Goal: Transaction & Acquisition: Subscribe to service/newsletter

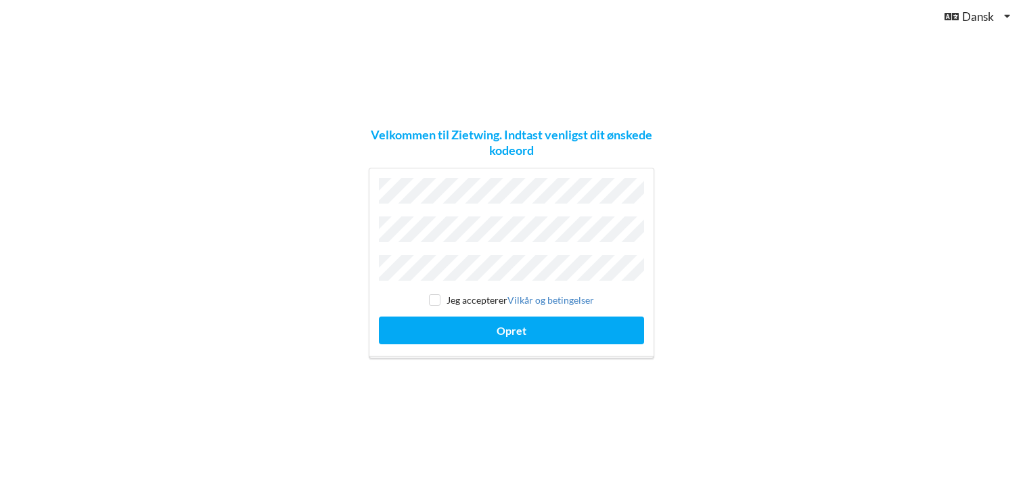
click at [514, 250] on div "Jeg accepterer Vilkår og betingelser Opret" at bounding box center [512, 263] width 286 height 191
click at [437, 295] on input "checkbox" at bounding box center [435, 300] width 12 height 12
checkbox input "true"
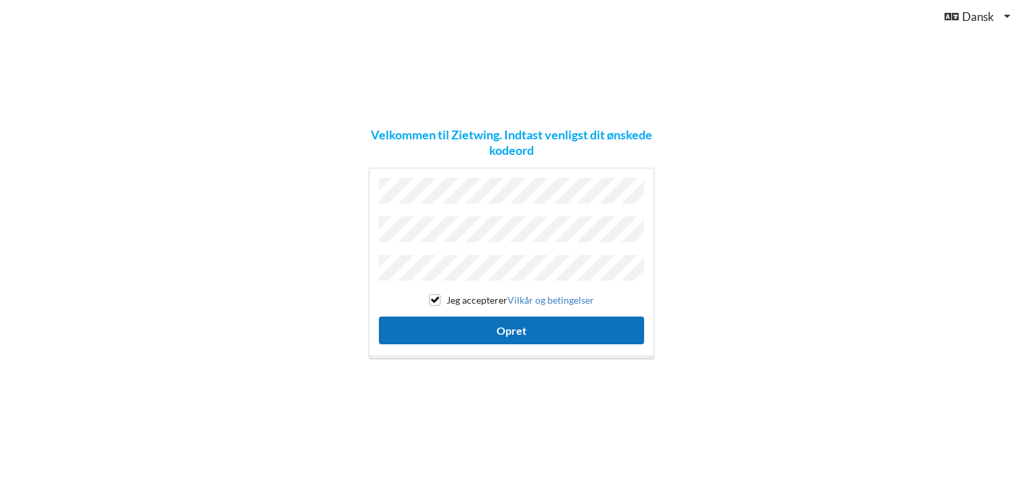
click at [535, 327] on button "Opret" at bounding box center [511, 331] width 265 height 28
click at [510, 324] on button "Opret" at bounding box center [511, 331] width 265 height 28
click at [508, 329] on button "Opret" at bounding box center [511, 331] width 265 height 28
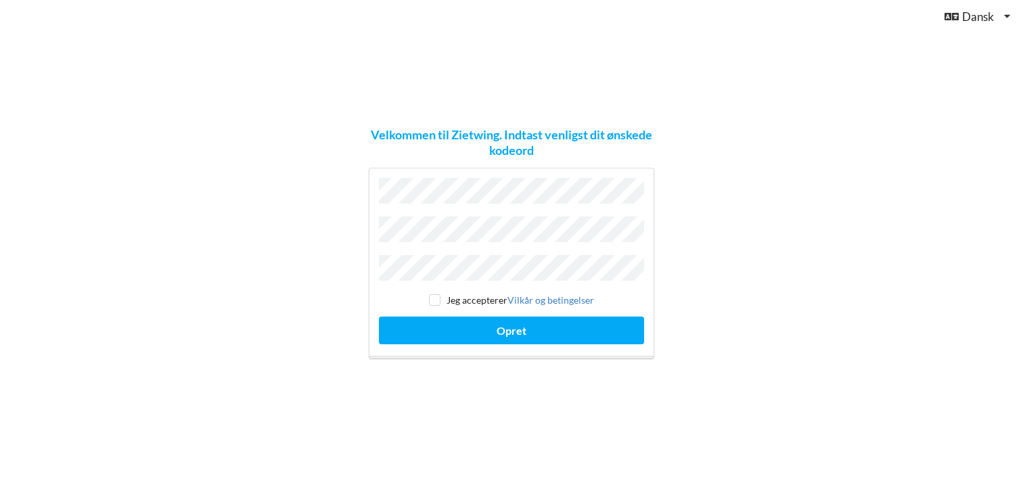
click at [441, 247] on div "Jeg accepterer Vilkår og betingelser Opret" at bounding box center [512, 263] width 286 height 191
click at [435, 295] on input "checkbox" at bounding box center [435, 300] width 12 height 12
checkbox input "true"
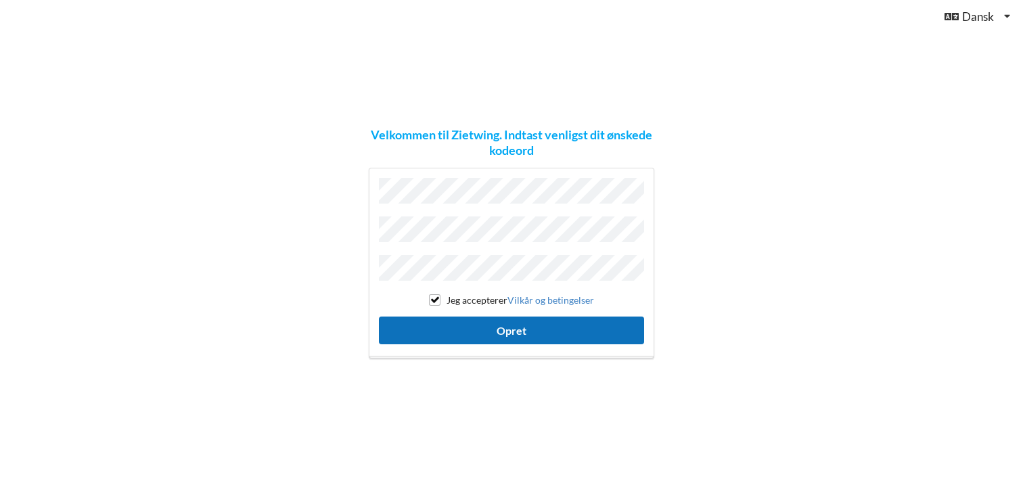
click at [501, 324] on button "Opret" at bounding box center [511, 331] width 265 height 28
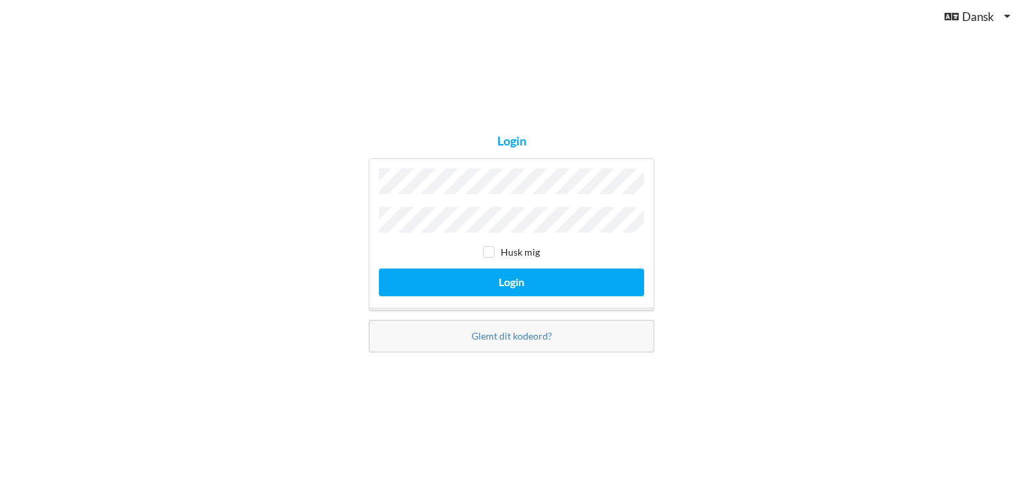
click at [379, 269] on button "Login" at bounding box center [511, 283] width 265 height 28
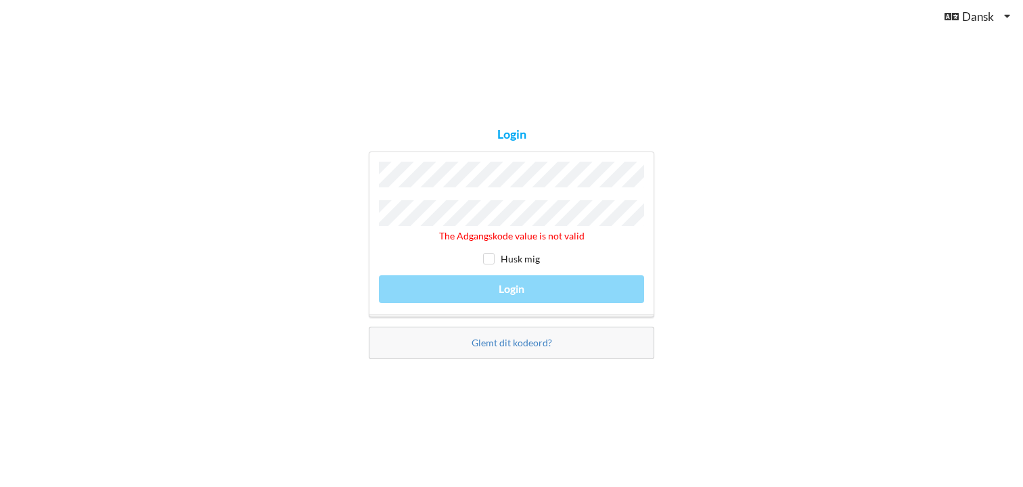
click at [534, 357] on div "Login The Adgangskode value is not valid Husk mig Login Glemt dit kodeord?" at bounding box center [511, 243] width 305 height 250
click at [532, 342] on link "Glemt dit kodeord?" at bounding box center [512, 343] width 81 height 12
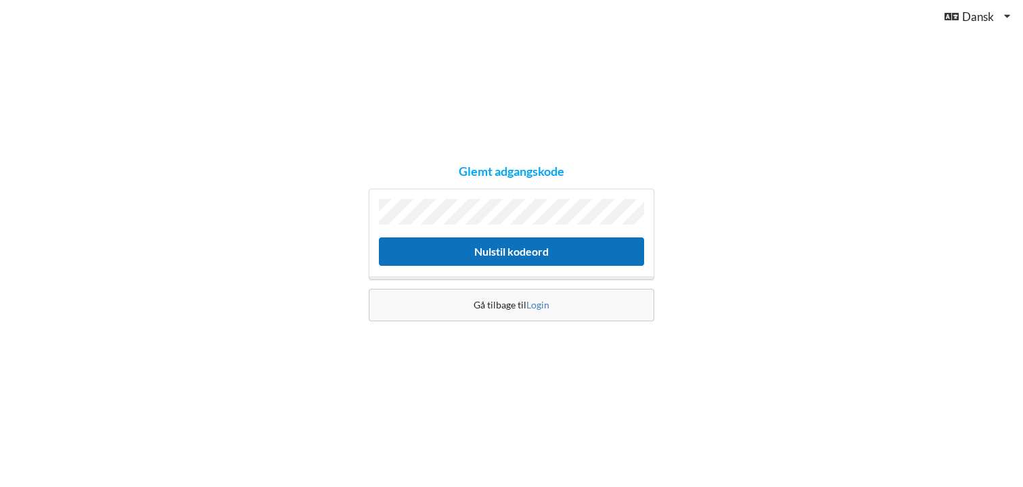
click at [480, 252] on button "Nulstil kodeord" at bounding box center [511, 252] width 265 height 28
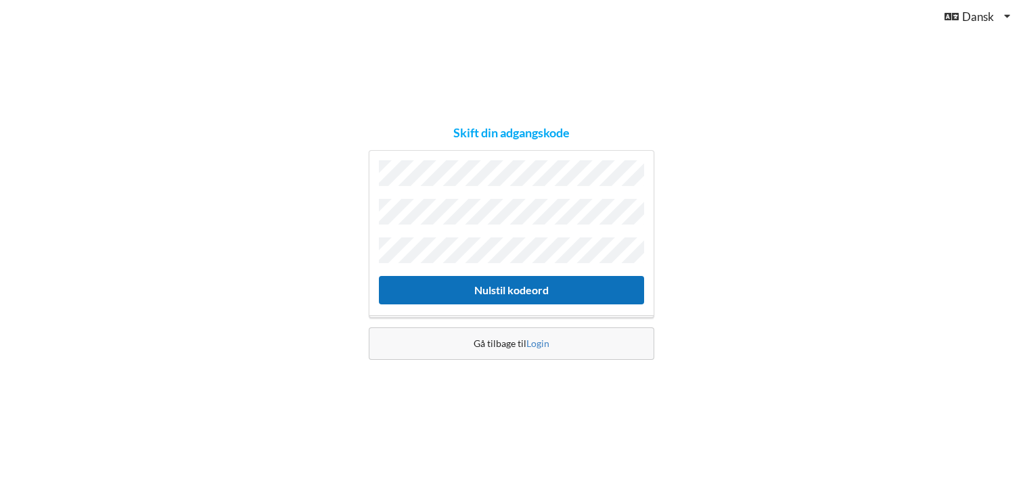
click at [530, 278] on button "Nulstil kodeord" at bounding box center [511, 290] width 265 height 28
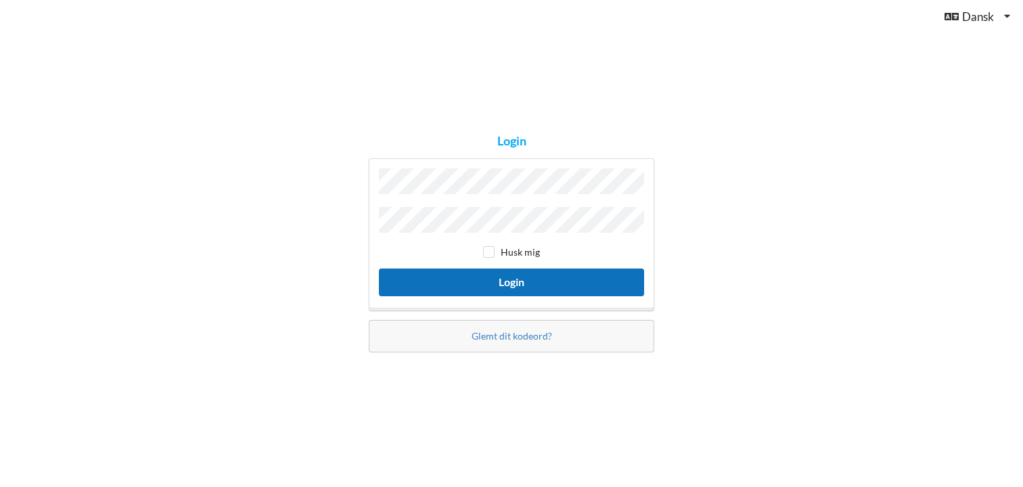
click at [510, 284] on button "Login" at bounding box center [511, 283] width 265 height 28
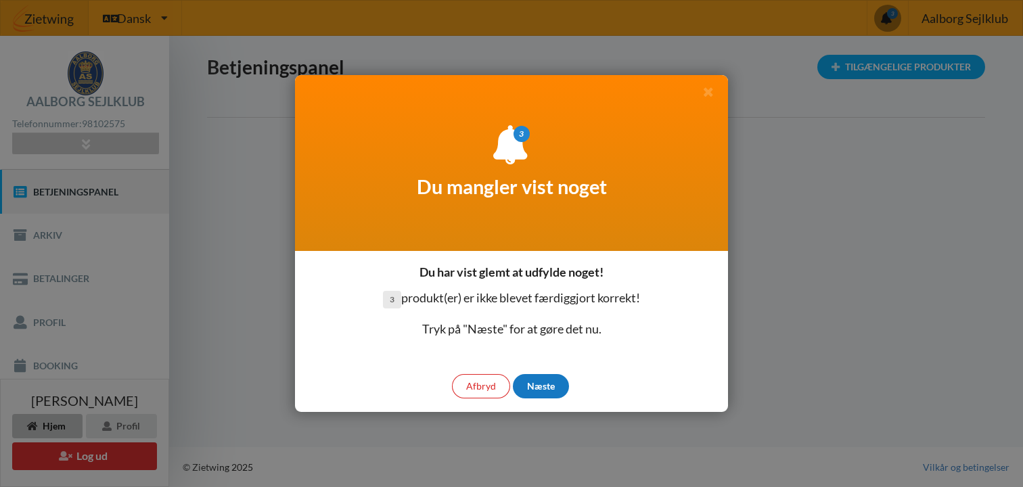
click at [547, 388] on div "Næste" at bounding box center [541, 386] width 56 height 24
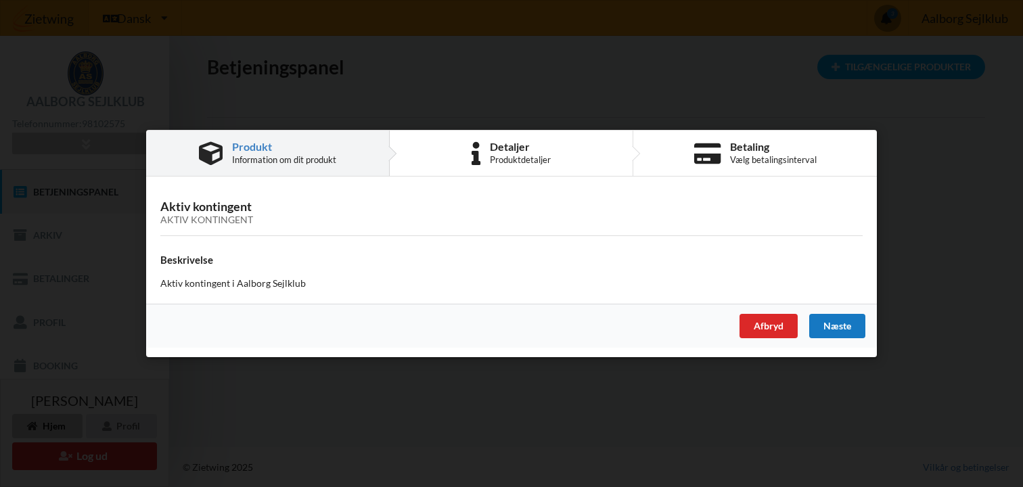
click at [833, 319] on div "Næste" at bounding box center [837, 326] width 56 height 24
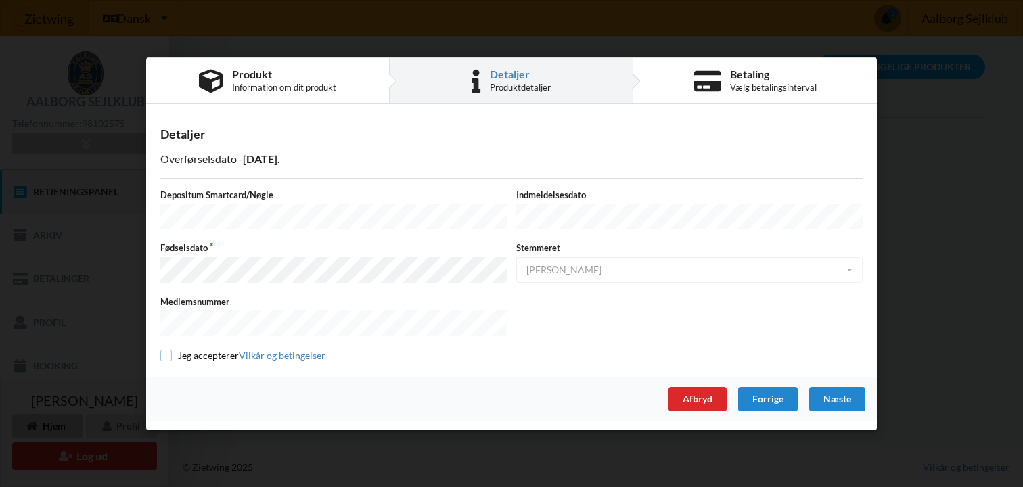
click at [166, 352] on input "checkbox" at bounding box center [166, 356] width 12 height 12
checkbox input "true"
click at [846, 392] on div "Næste" at bounding box center [837, 398] width 56 height 24
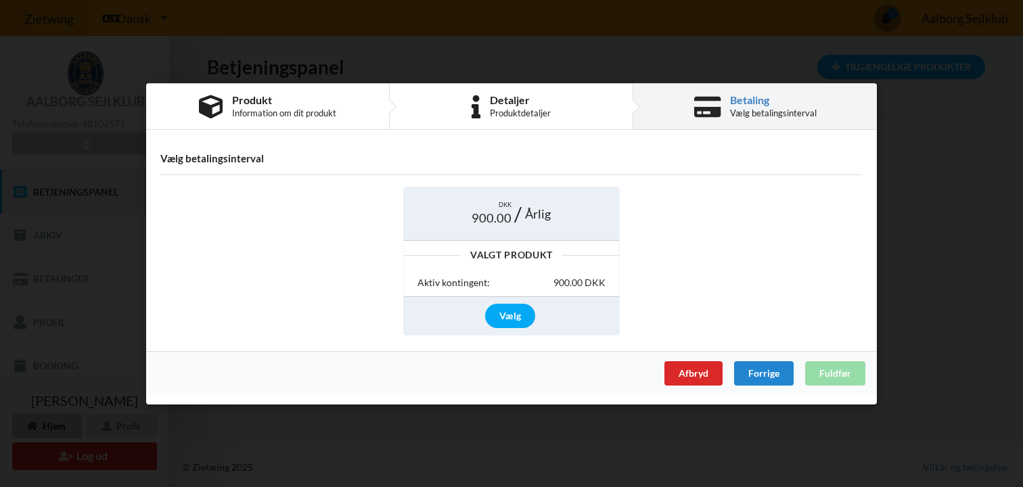
click at [506, 256] on div "Valgt Produkt" at bounding box center [511, 254] width 215 height 9
click at [466, 280] on div "Aktiv kontingent:" at bounding box center [454, 283] width 72 height 14
click at [509, 205] on span "DKK" at bounding box center [505, 205] width 13 height 9
click at [511, 317] on div "Vælg" at bounding box center [510, 316] width 50 height 24
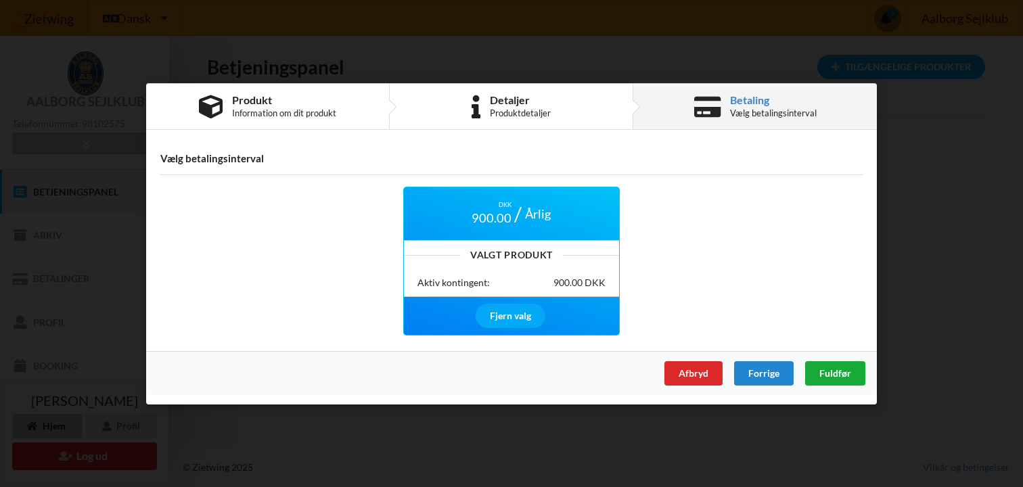
click at [851, 380] on div "Fuldfør" at bounding box center [835, 373] width 60 height 24
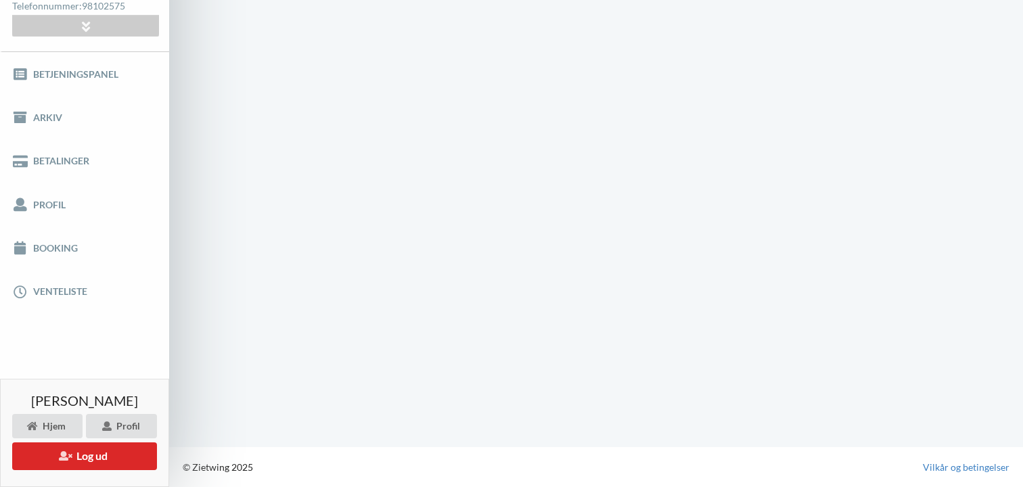
scroll to position [54, 0]
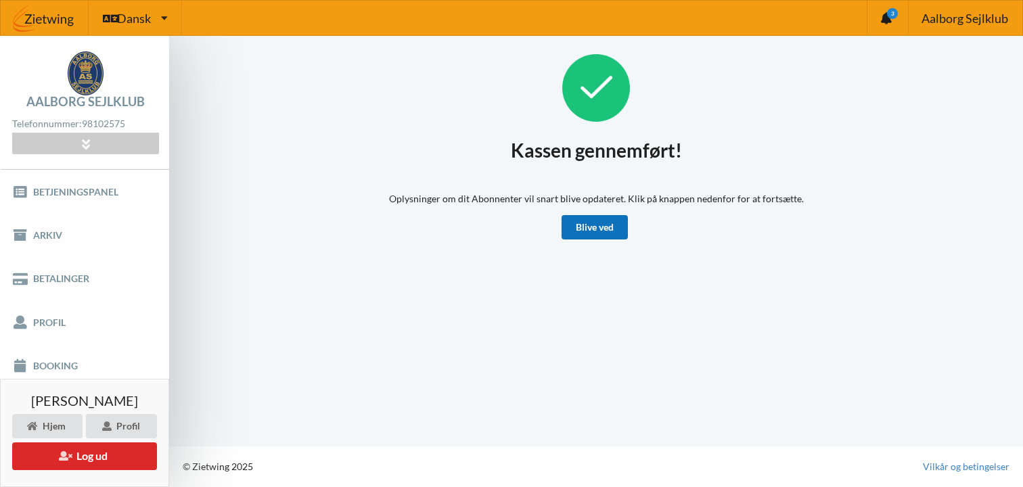
click at [595, 230] on link "Blive ved" at bounding box center [595, 227] width 66 height 24
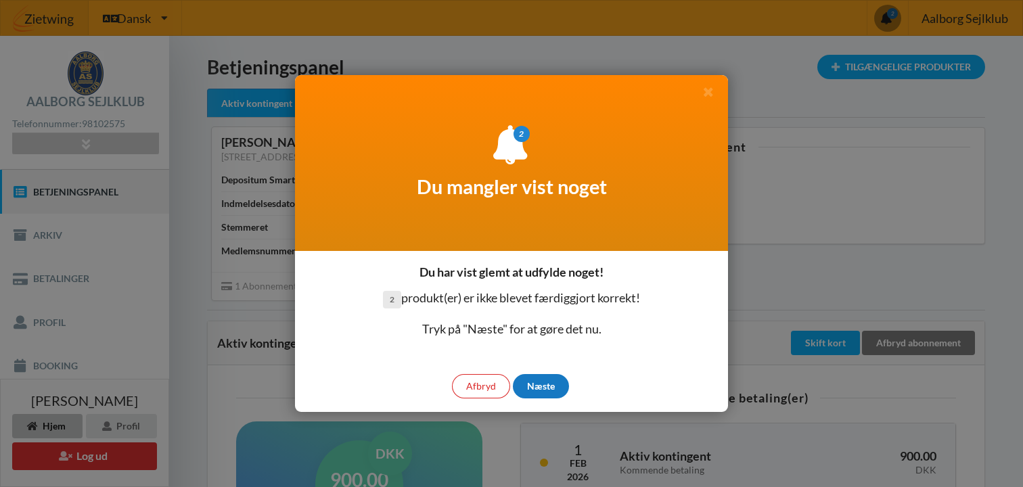
click at [538, 383] on div "Næste" at bounding box center [541, 386] width 56 height 24
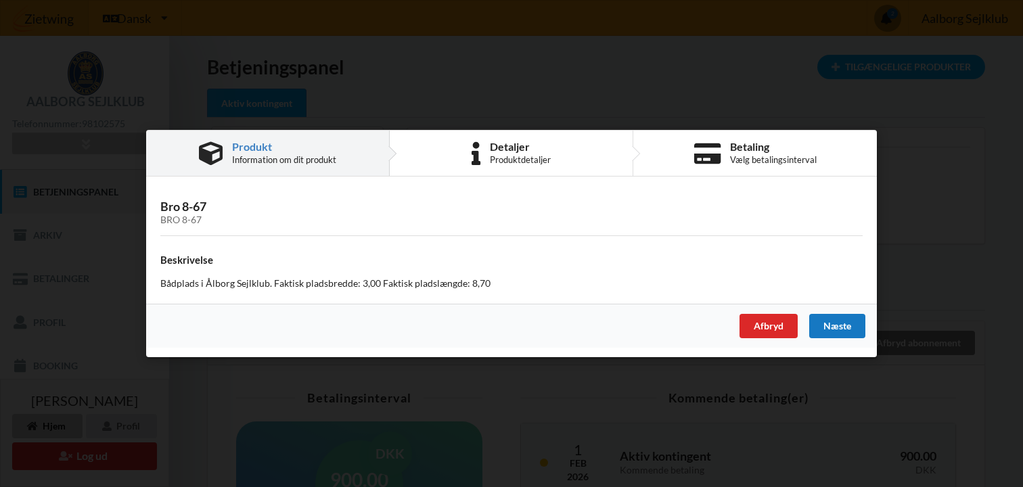
click at [850, 327] on div "Næste" at bounding box center [837, 326] width 56 height 24
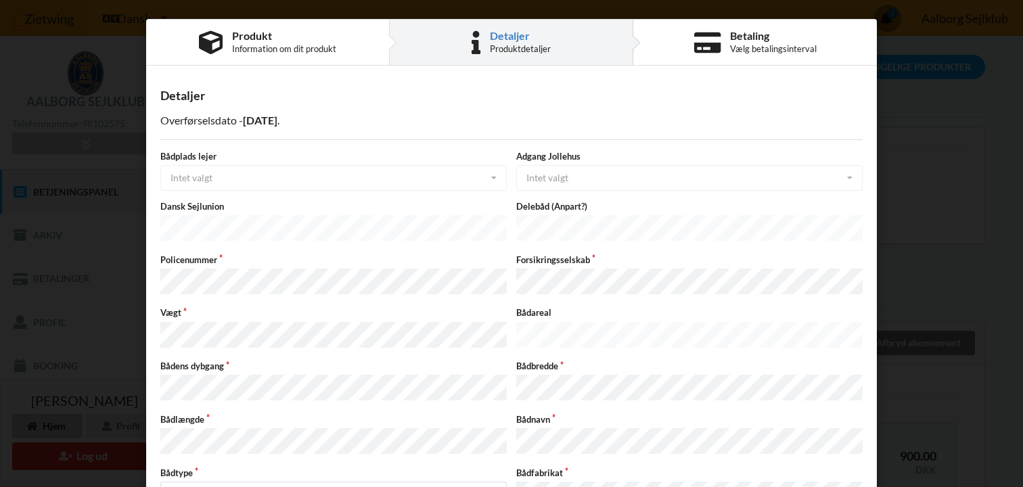
click at [285, 180] on div "Bådplads lejer Intet valgt Intet valgt Ja Nej" at bounding box center [334, 170] width 356 height 41
click at [198, 175] on div "Bådplads lejer Intet valgt Intet valgt Ja Nej" at bounding box center [334, 170] width 356 height 41
click at [441, 129] on div "Detaljer Overførselsdato - 2026-02-01 . Bådplads lejer Intet valgt Intet valgt …" at bounding box center [511, 444] width 731 height 739
click at [175, 169] on div "Bådplads lejer Intet valgt Intet valgt [PERSON_NAME]" at bounding box center [334, 170] width 356 height 41
click at [183, 187] on div "Bådplads lejer Intet valgt Intet valgt [PERSON_NAME]" at bounding box center [334, 170] width 356 height 41
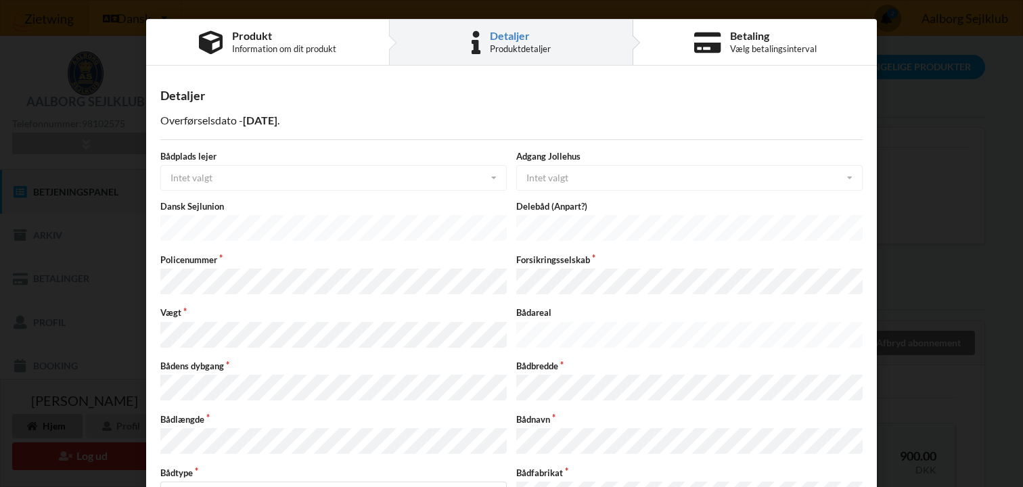
click at [183, 187] on div "Bådplads lejer Intet valgt Intet valgt Ja Nej" at bounding box center [334, 170] width 356 height 41
click at [183, 183] on div "Bådplads lejer Intet valgt Intet valgt Ja Nej" at bounding box center [334, 170] width 356 height 41
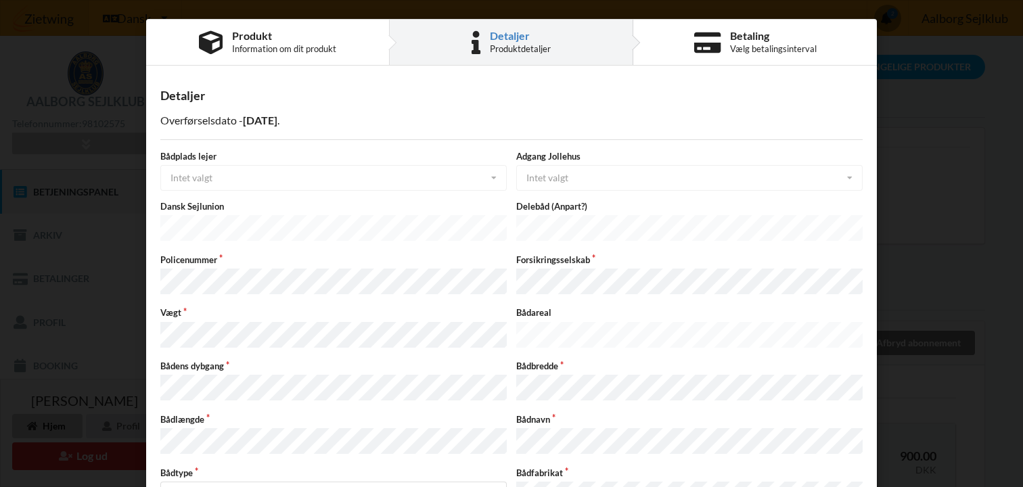
click at [553, 185] on div "Adgang Jollehus Intet valgt Intet valgt Ja Nej" at bounding box center [690, 170] width 356 height 41
click at [553, 169] on div "Adgang Jollehus Intet valgt Intet valgt Ja Nej" at bounding box center [690, 170] width 356 height 41
click at [550, 178] on div "Adgang Jollehus Intet valgt Intet valgt Ja Nej" at bounding box center [690, 170] width 356 height 41
click at [493, 149] on div "Detaljer Overførselsdato - 2026-02-01 . Bådplads lejer Intet valgt Intet valgt …" at bounding box center [511, 444] width 731 height 739
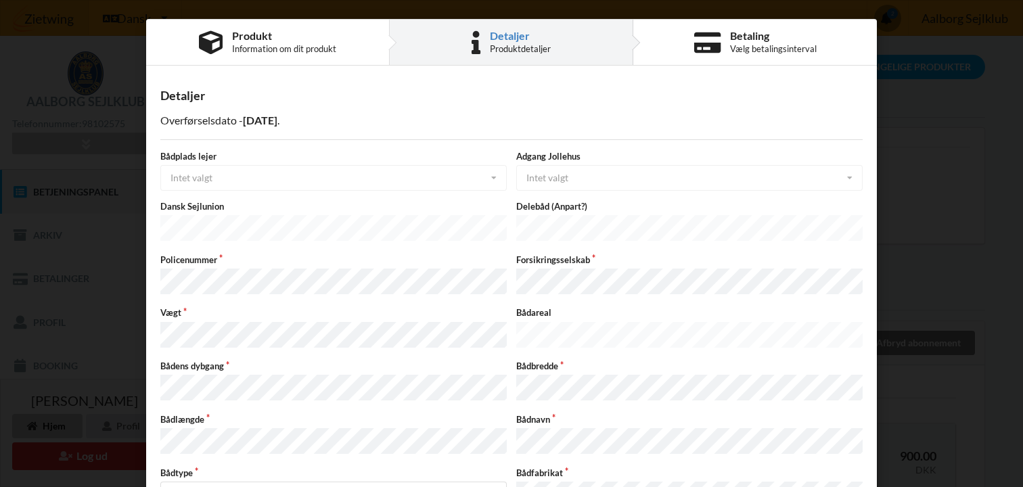
click at [493, 179] on div "Bådplads lejer Intet valgt Intet valgt Ja Nej" at bounding box center [334, 170] width 356 height 41
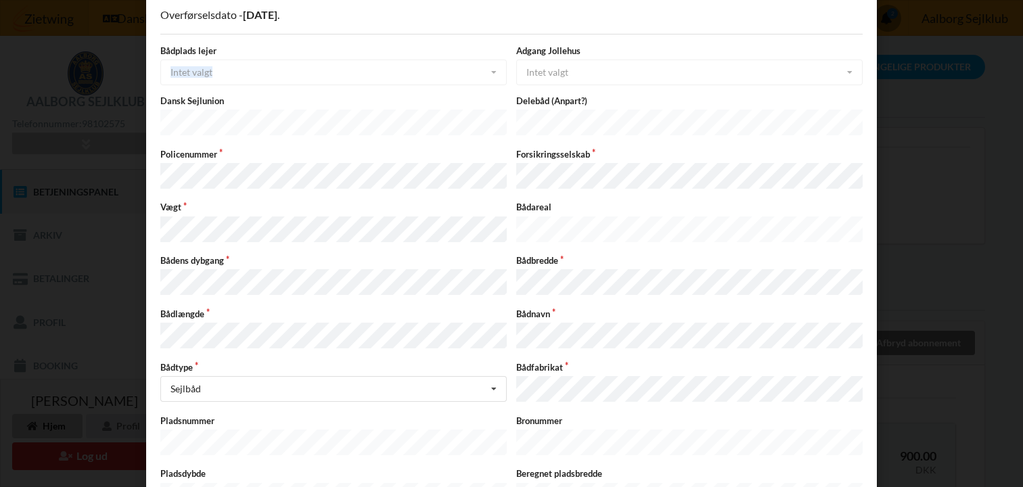
scroll to position [109, 0]
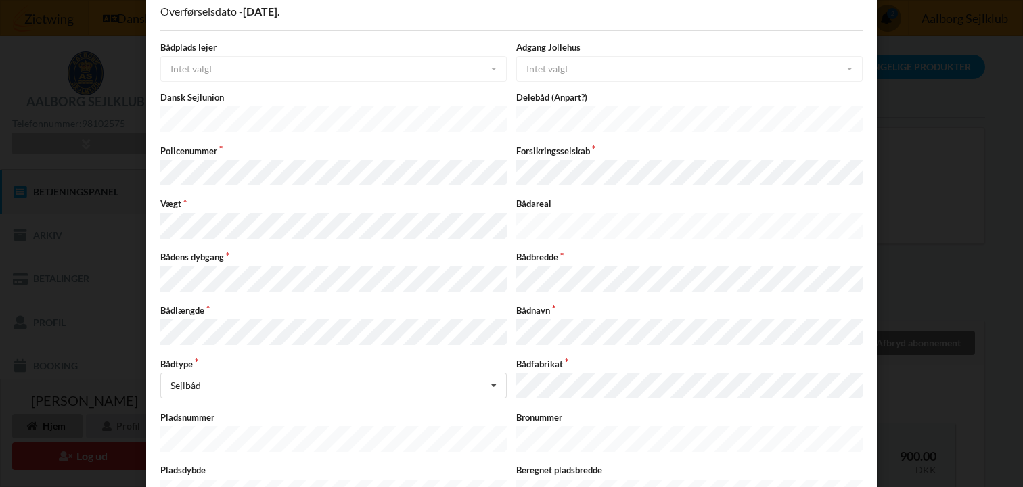
click at [612, 152] on label "Forsikringsselskab" at bounding box center [689, 151] width 346 height 12
click at [605, 156] on div "Forsikringsselskab" at bounding box center [690, 167] width 356 height 44
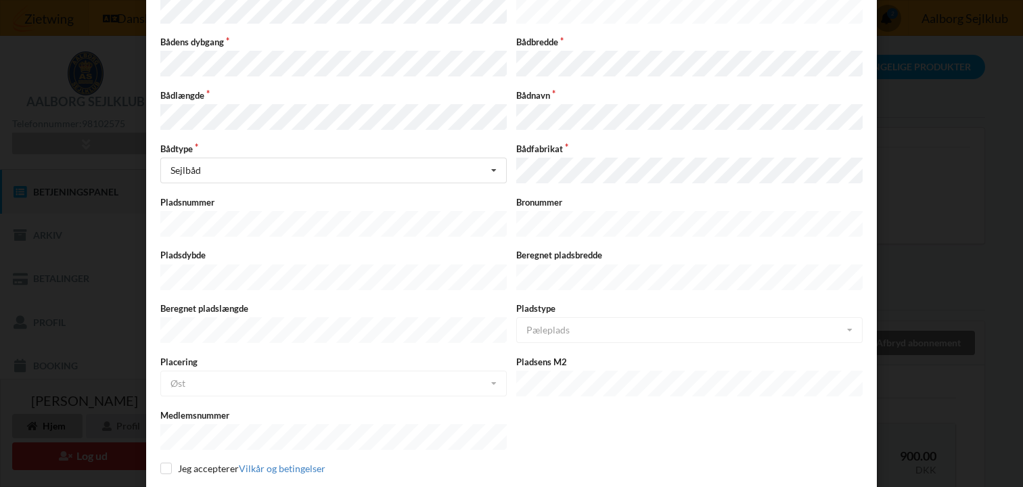
scroll to position [346, 0]
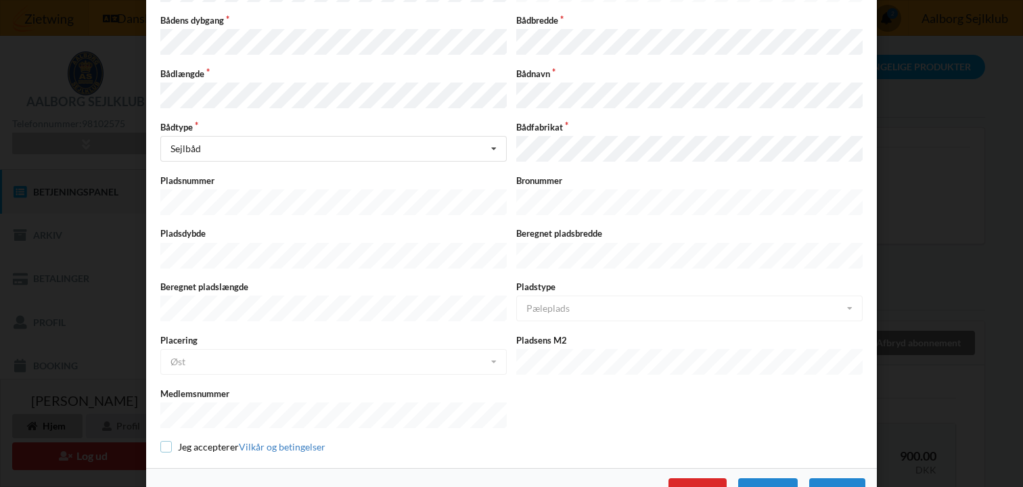
click at [162, 441] on input "checkbox" at bounding box center [166, 447] width 12 height 12
checkbox input "true"
click at [849, 478] on div "Næste" at bounding box center [837, 490] width 56 height 24
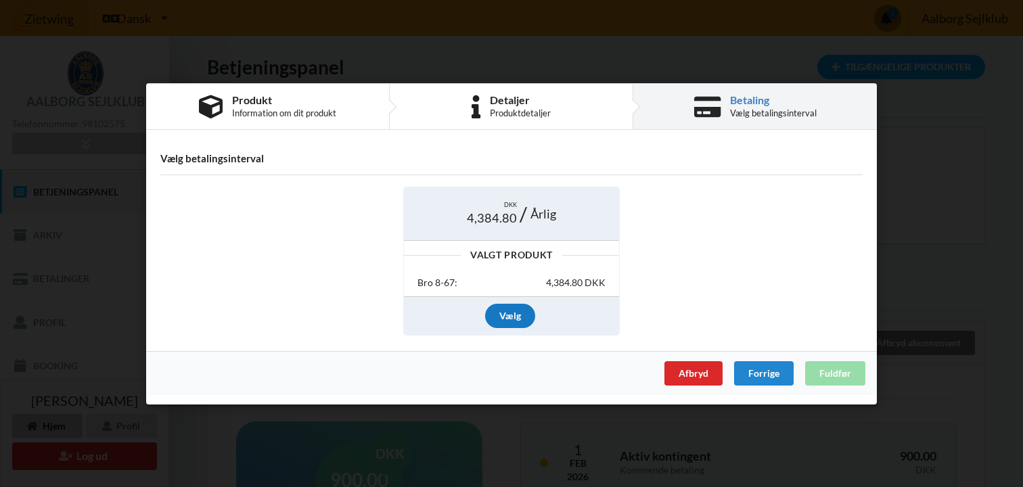
click at [508, 319] on div "Vælg" at bounding box center [510, 316] width 50 height 24
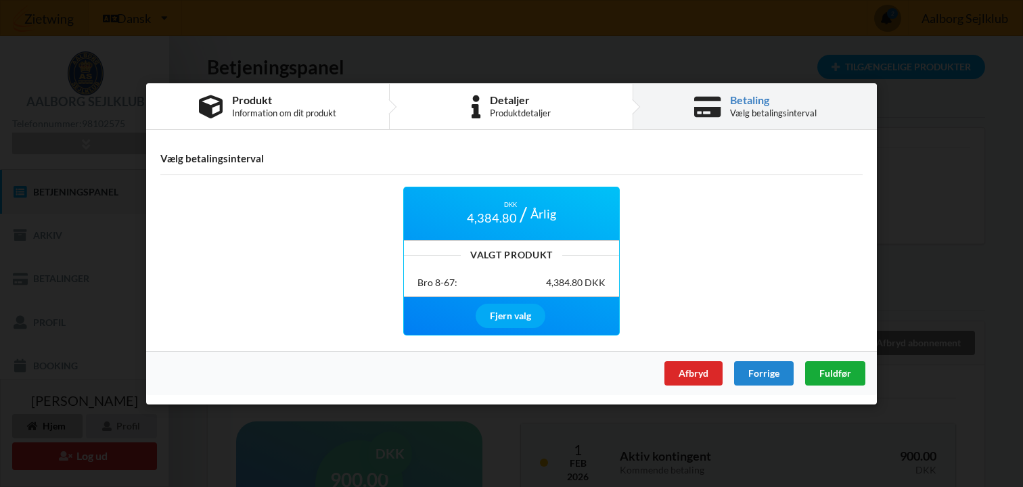
click at [838, 369] on span "Fuldfør" at bounding box center [836, 373] width 32 height 12
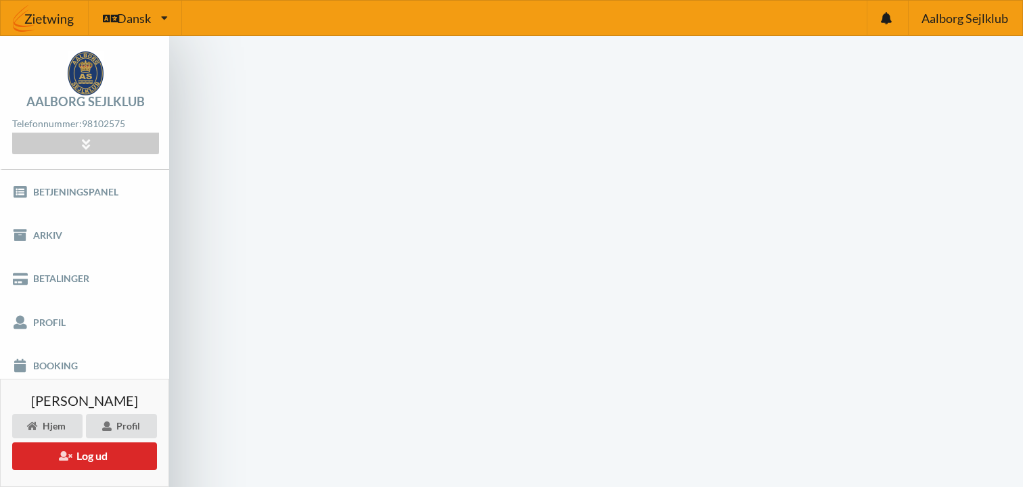
click at [81, 197] on link "Betjeningspanel" at bounding box center [84, 191] width 169 height 43
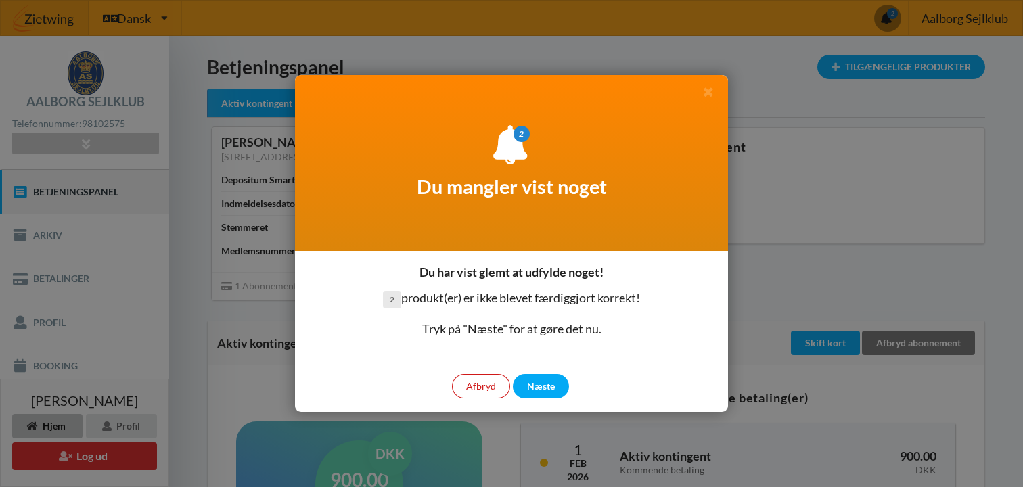
click at [490, 387] on div "Afbryd" at bounding box center [481, 386] width 58 height 24
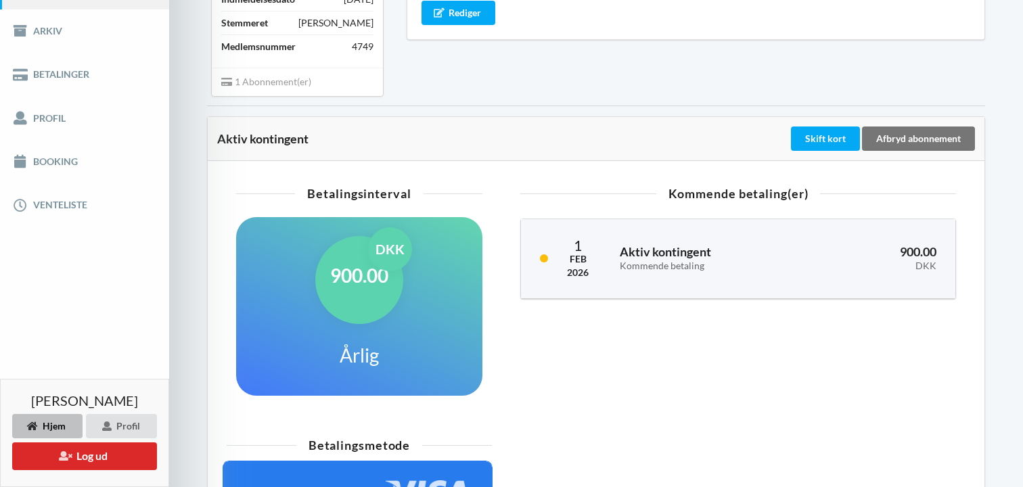
scroll to position [196, 0]
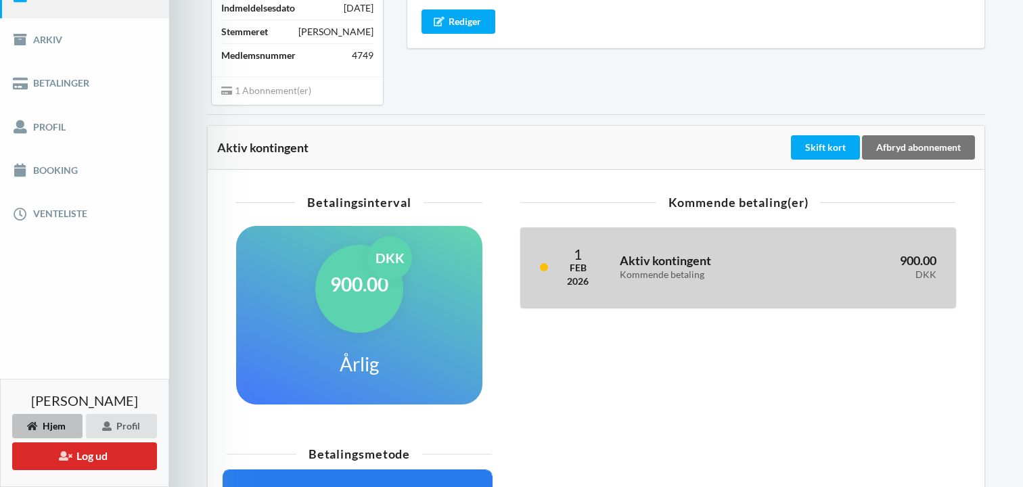
click at [672, 261] on h3 "Aktiv kontingent Kommende betaling" at bounding box center [708, 266] width 177 height 27
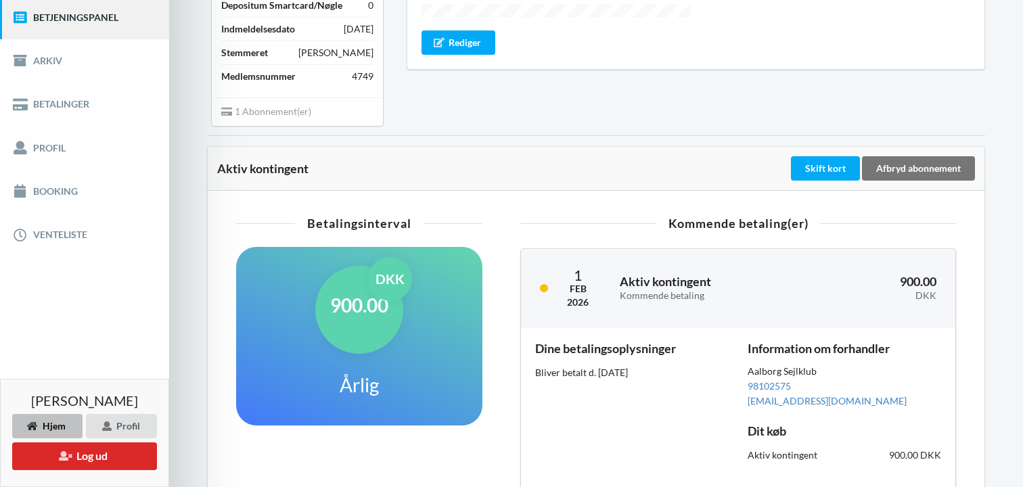
scroll to position [0, 0]
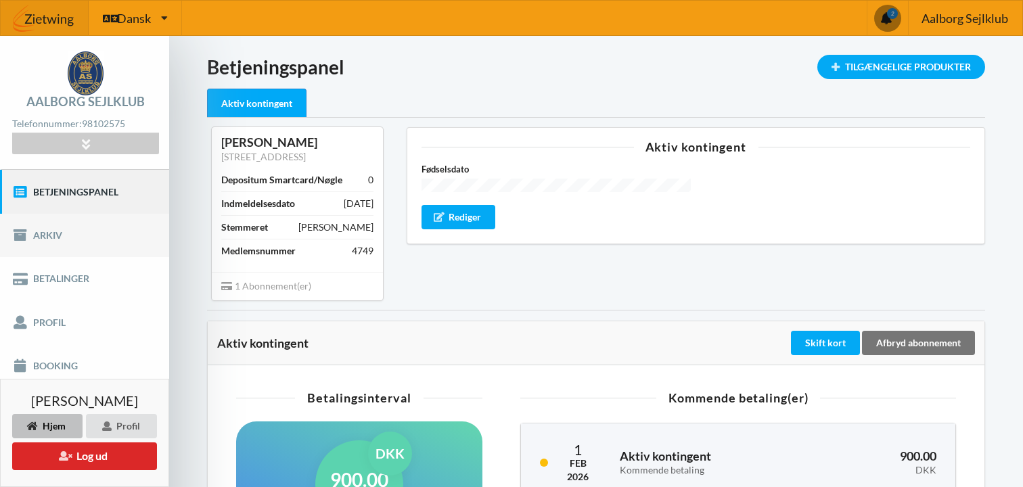
click at [51, 233] on link "Arkiv" at bounding box center [84, 235] width 169 height 43
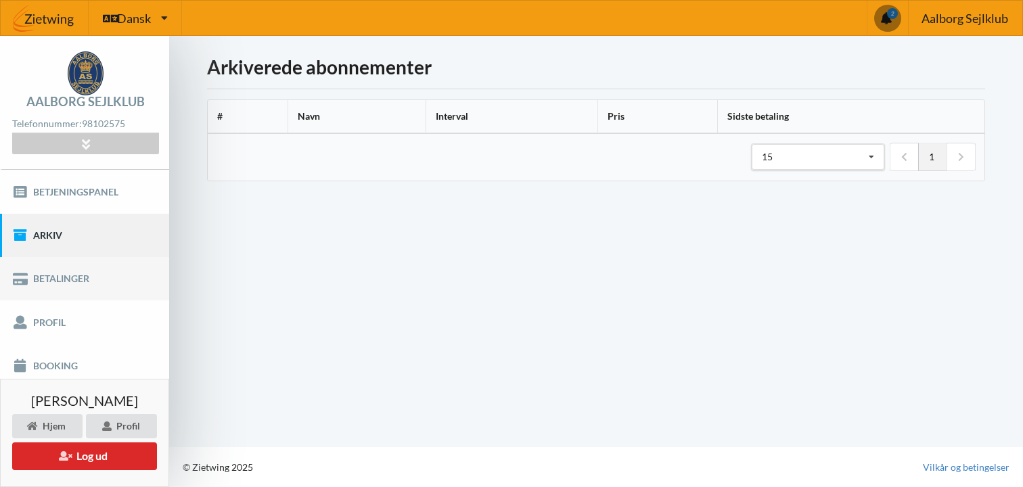
click at [53, 284] on link "Betalinger" at bounding box center [84, 278] width 169 height 43
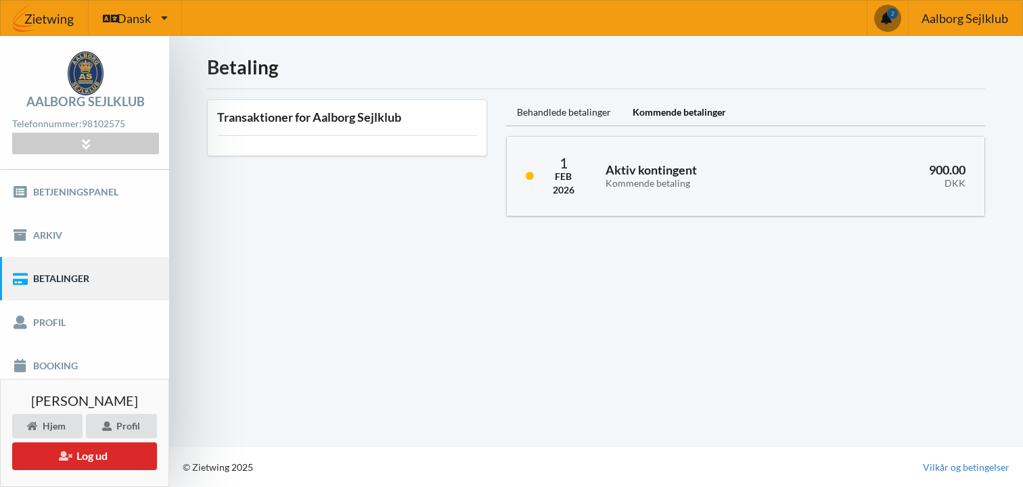
click at [568, 99] on div "Behandlede betalinger Kommende betalinger 1 Feb 2026 Aktiv kontingent Kommende …" at bounding box center [746, 158] width 498 height 136
click at [564, 111] on div "Behandlede betalinger" at bounding box center [564, 112] width 116 height 27
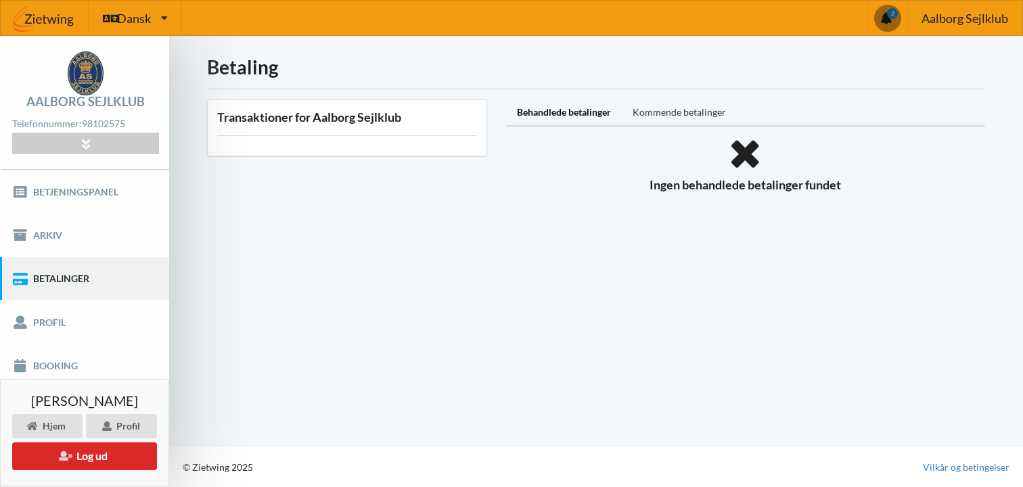
click at [661, 108] on div "Kommende betalinger" at bounding box center [679, 112] width 115 height 27
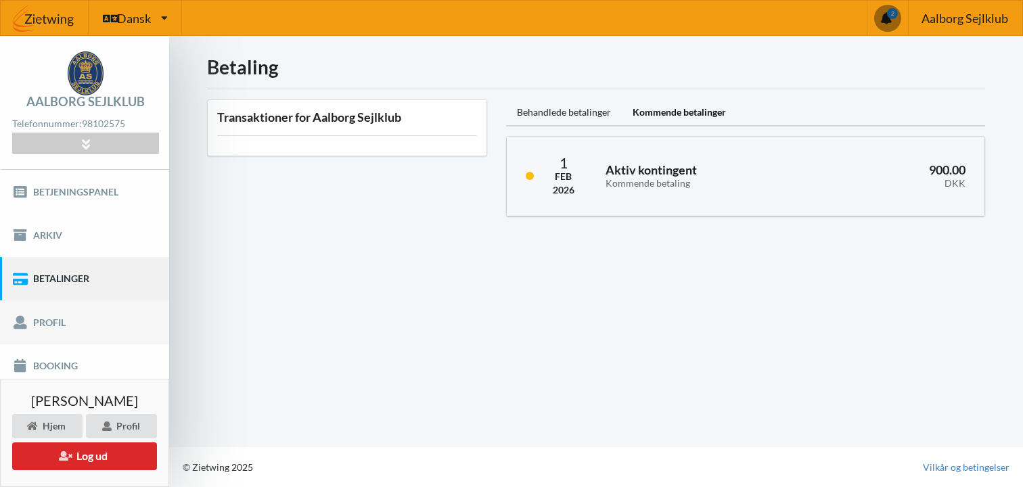
click at [38, 329] on link "Profil" at bounding box center [84, 321] width 169 height 43
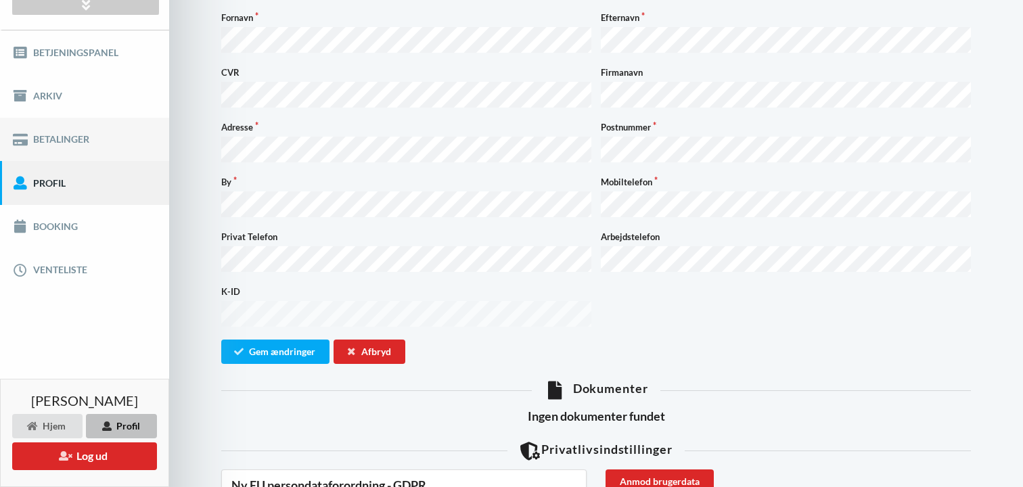
scroll to position [141, 0]
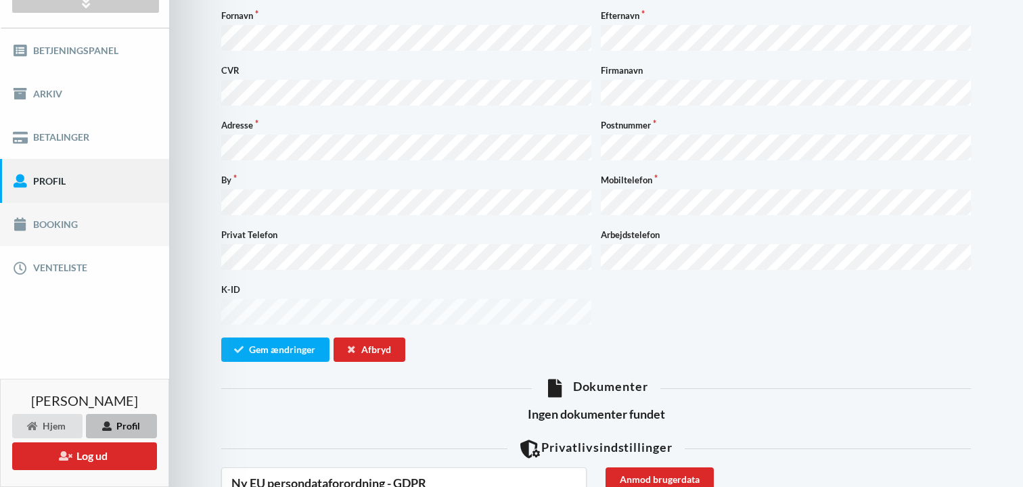
click at [58, 212] on link "Booking" at bounding box center [84, 224] width 169 height 43
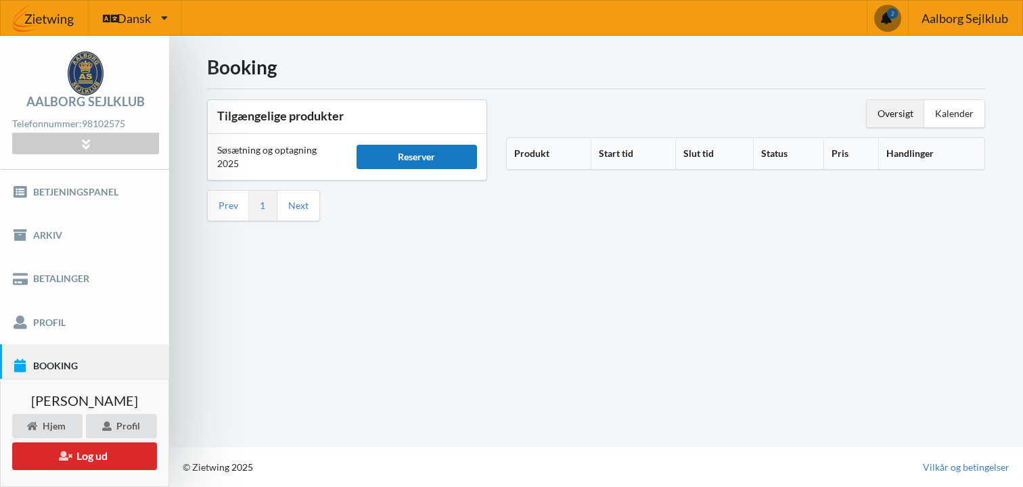
click at [419, 158] on div "Reserver" at bounding box center [417, 157] width 120 height 24
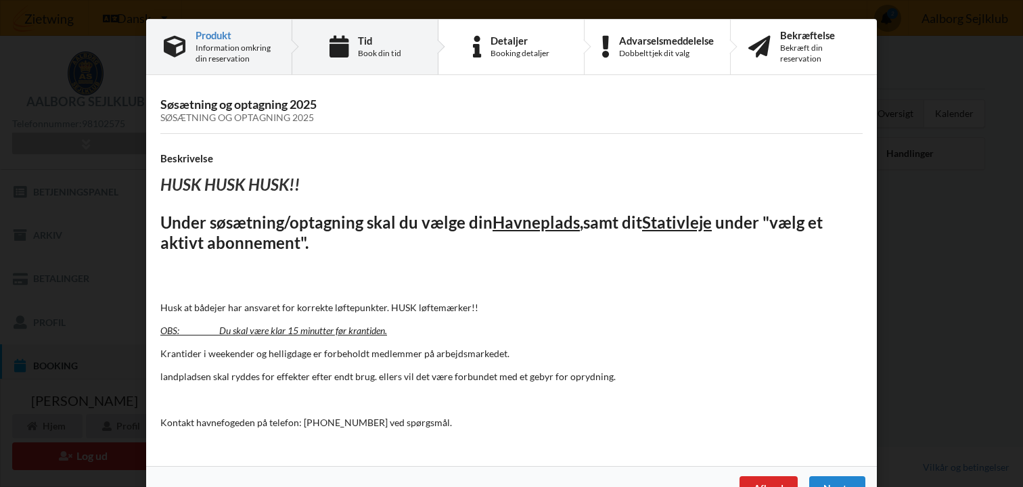
click at [363, 50] on div "Book din tid" at bounding box center [379, 53] width 43 height 11
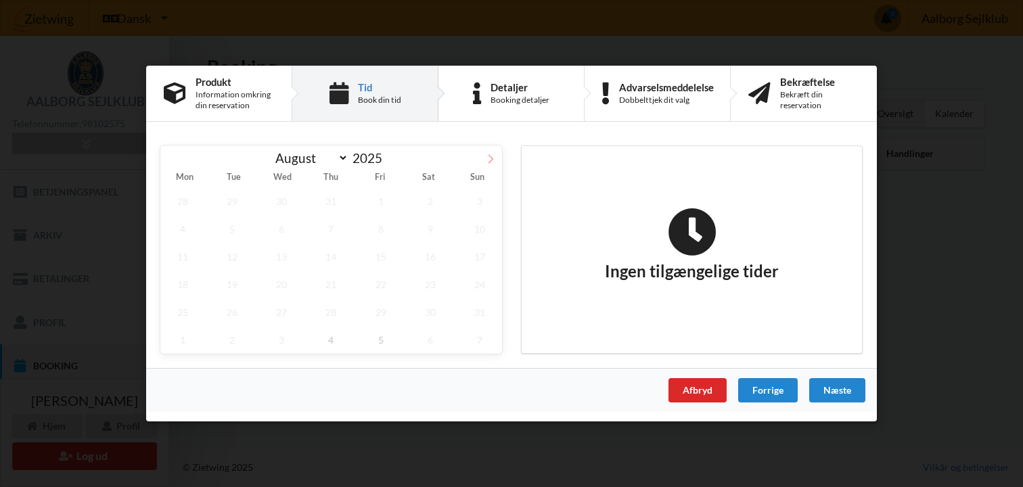
click at [486, 154] on icon at bounding box center [490, 158] width 9 height 9
click at [168, 162] on icon at bounding box center [171, 158] width 9 height 9
select select "9"
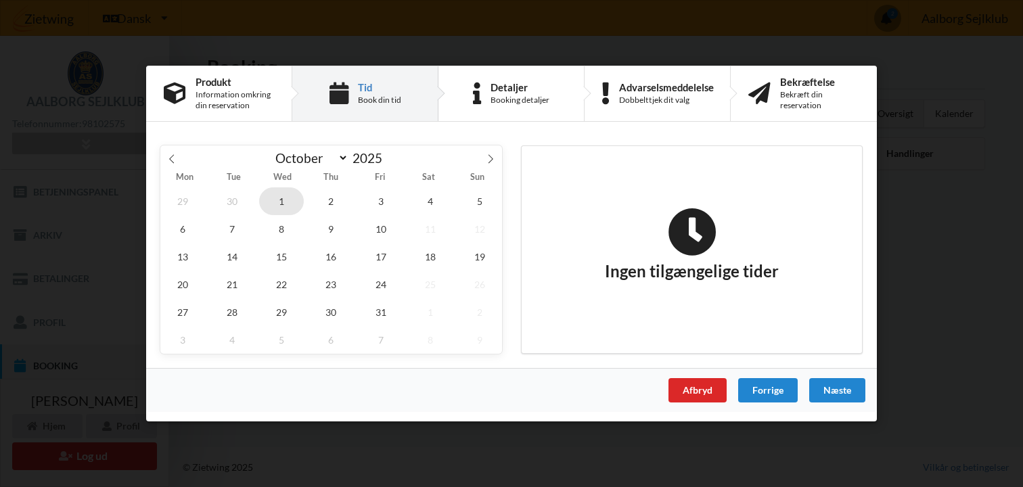
click at [284, 202] on span "1" at bounding box center [281, 201] width 45 height 28
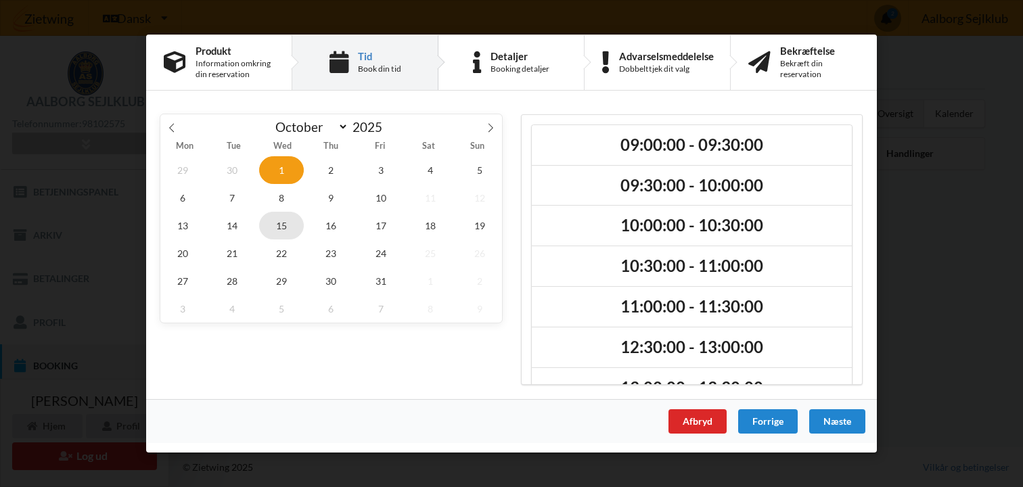
click at [279, 217] on span "15" at bounding box center [281, 226] width 45 height 28
click at [334, 218] on span "16" at bounding box center [331, 226] width 45 height 28
click at [370, 218] on span "17" at bounding box center [381, 226] width 45 height 28
click at [692, 407] on div "Afbryd Forrige Næste" at bounding box center [511, 421] width 731 height 44
click at [692, 419] on div "Afbryd" at bounding box center [698, 421] width 58 height 24
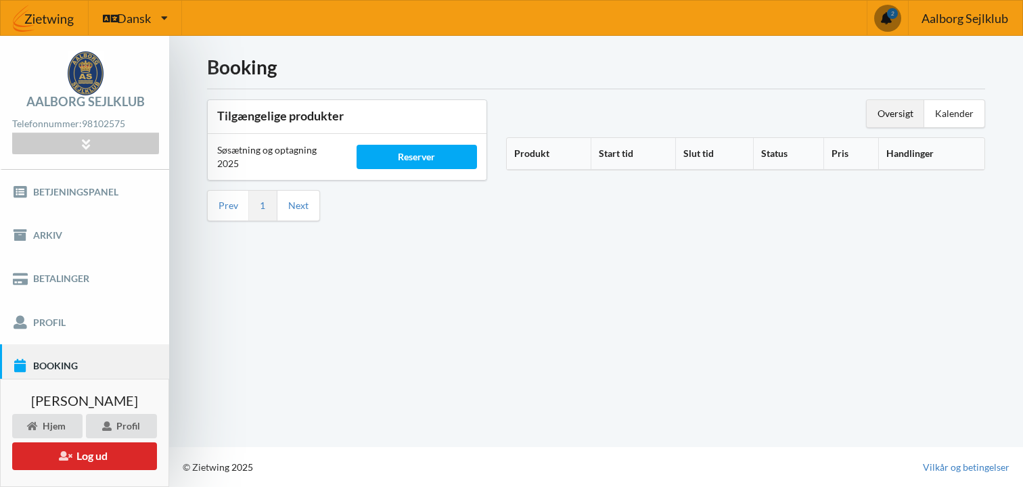
click at [357, 306] on div "Booking Tilgængelige produkter Søsætning og optagning 2025 Reserver Prev 1 Next…" at bounding box center [596, 241] width 854 height 411
click at [122, 430] on div "Profil" at bounding box center [121, 426] width 71 height 24
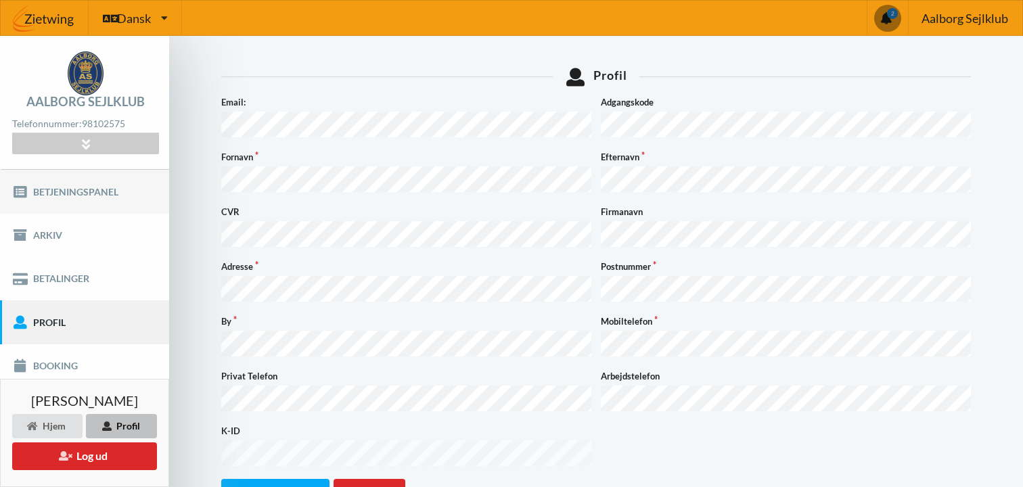
click at [74, 193] on link "Betjeningspanel" at bounding box center [84, 191] width 169 height 43
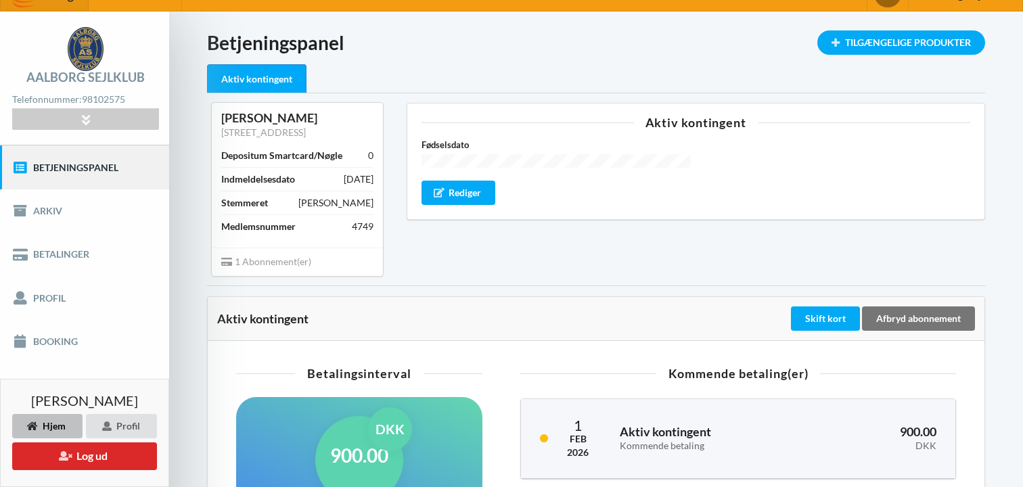
scroll to position [20, 0]
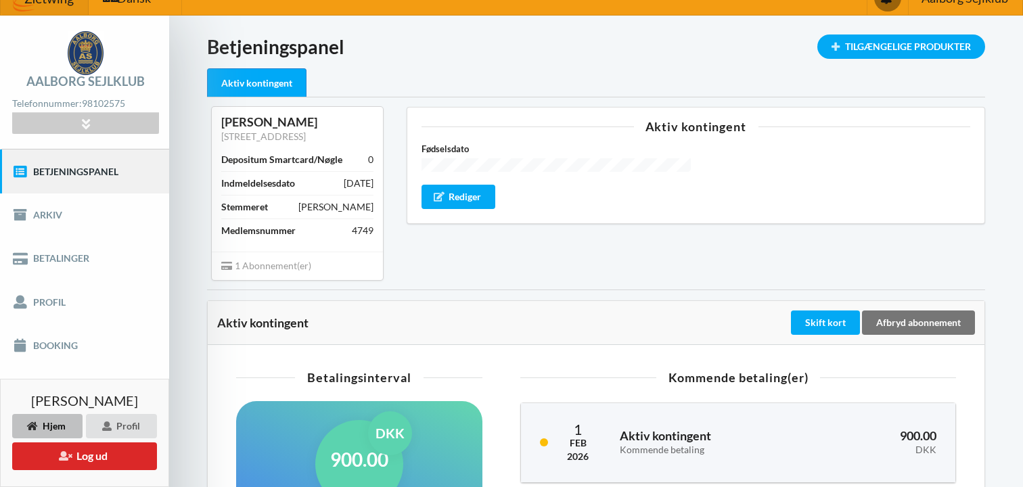
click at [265, 159] on div "Depositum Smartcard/Nøgle" at bounding box center [281, 160] width 121 height 14
click at [484, 267] on div "Aktiv kontingent Fødselsdato Rediger" at bounding box center [696, 193] width 598 height 192
click at [892, 43] on div "Tilgængelige Produkter" at bounding box center [901, 47] width 168 height 24
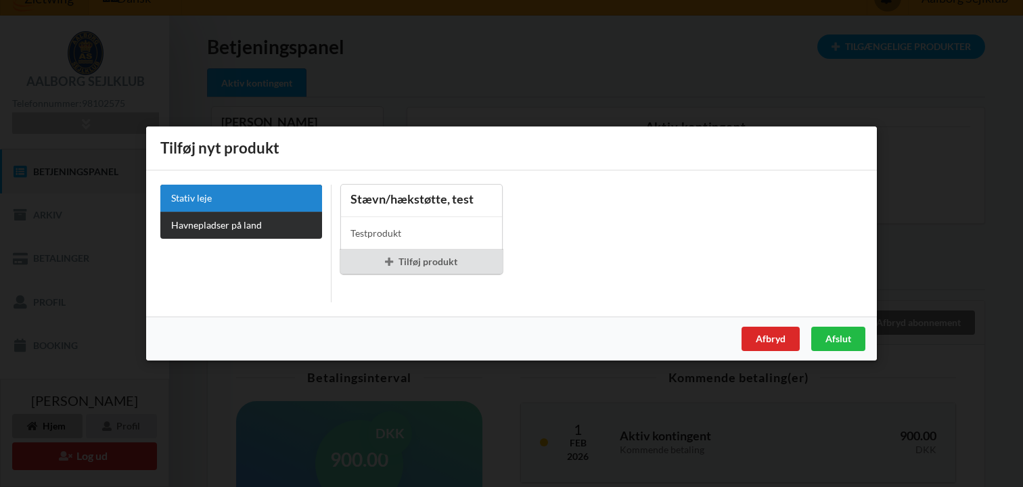
click at [195, 223] on link "Havnepladser på land" at bounding box center [241, 225] width 162 height 27
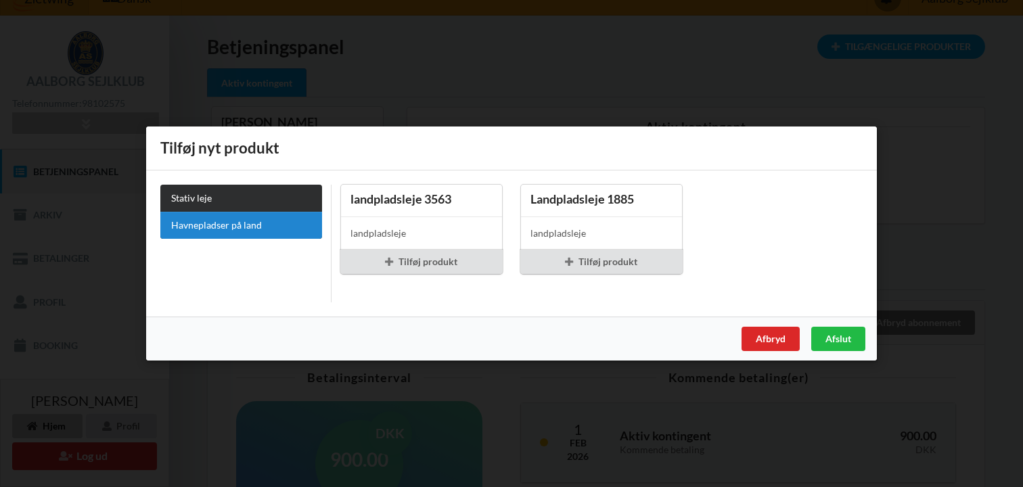
click at [199, 192] on link "Stativ leje" at bounding box center [241, 198] width 162 height 27
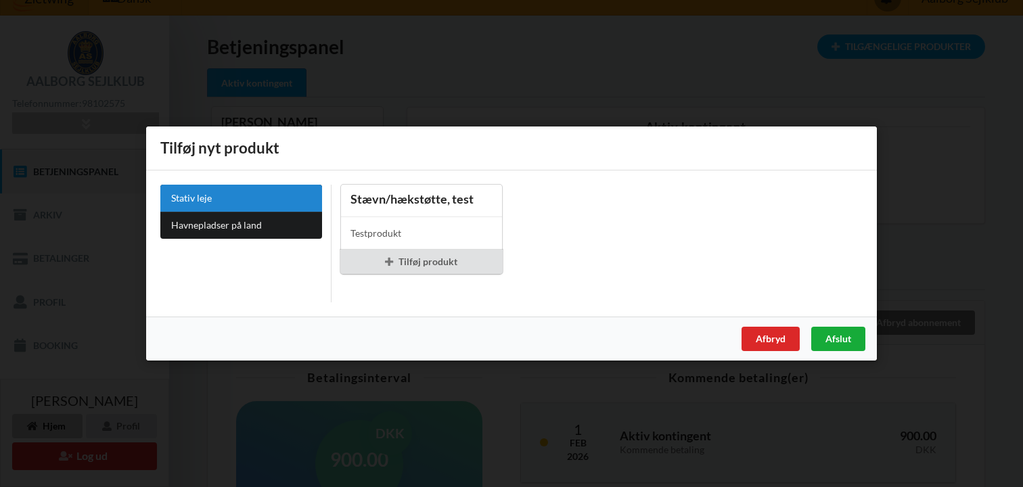
click at [849, 340] on div "Afslut" at bounding box center [838, 339] width 54 height 24
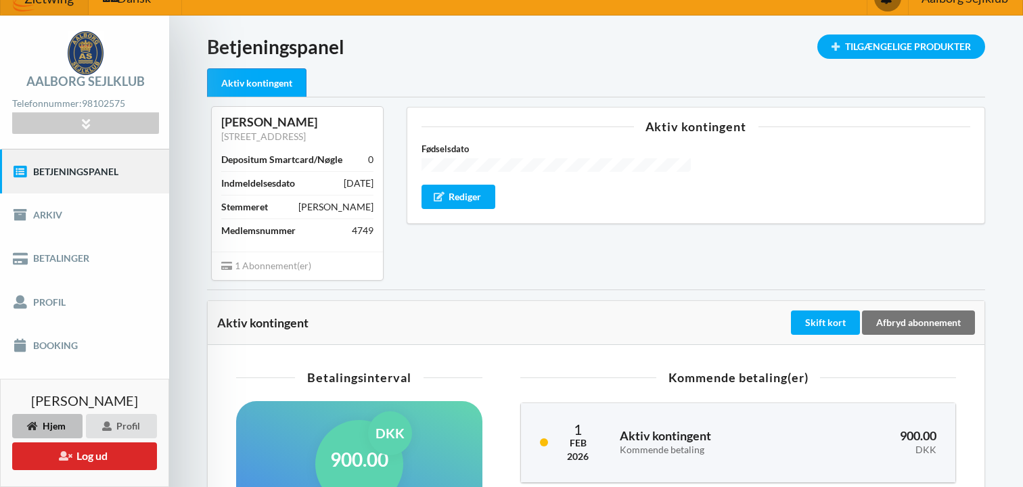
scroll to position [0, 0]
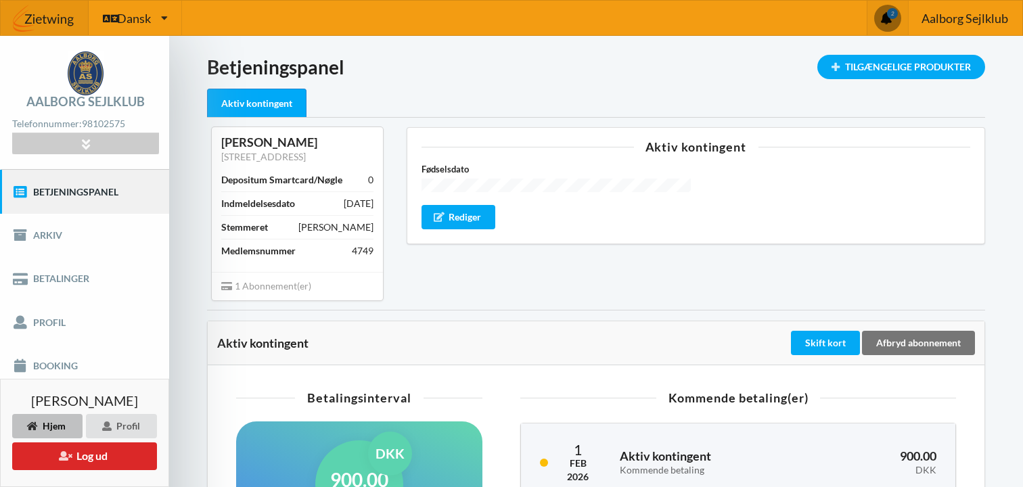
click at [888, 21] on span at bounding box center [887, 18] width 27 height 27
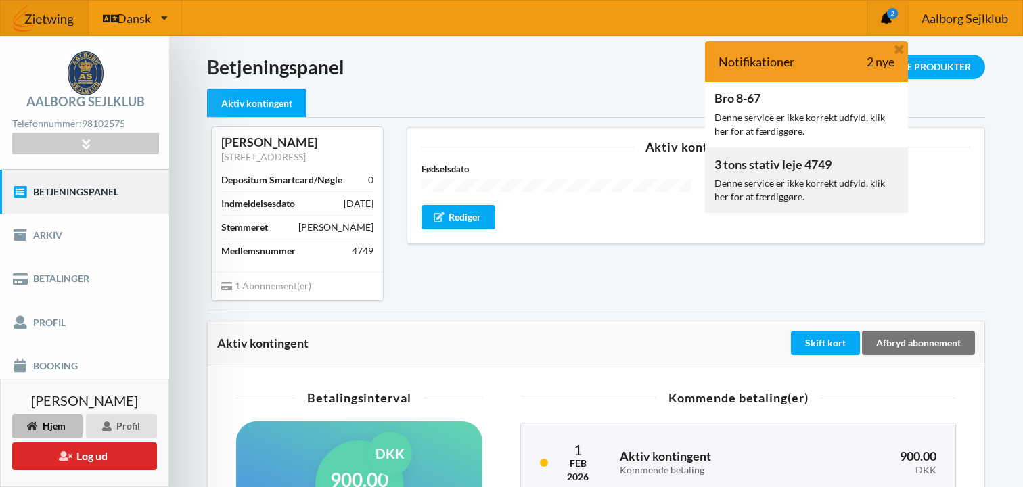
click at [781, 179] on div "Denne service er ikke korrekt udfyld, klik her for at færdiggøre." at bounding box center [807, 190] width 184 height 27
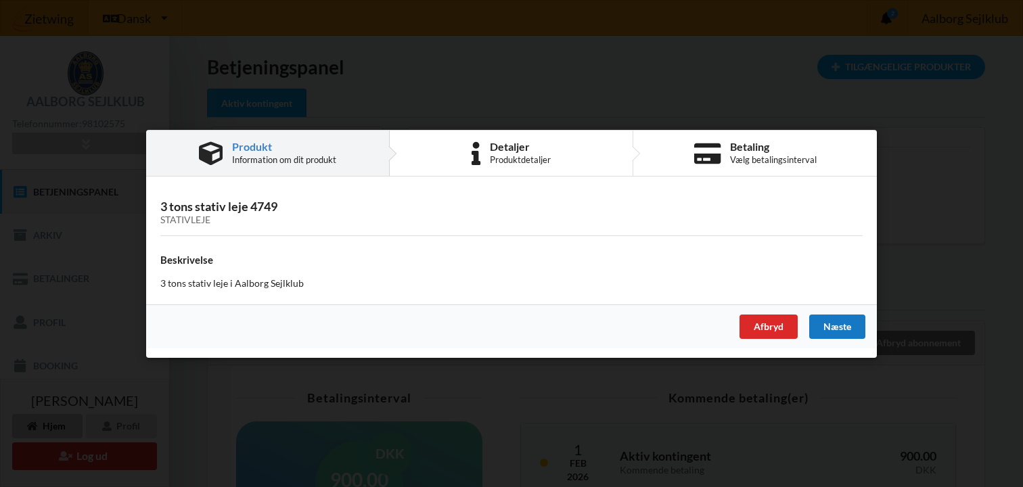
click at [825, 323] on div "Næste" at bounding box center [837, 326] width 56 height 24
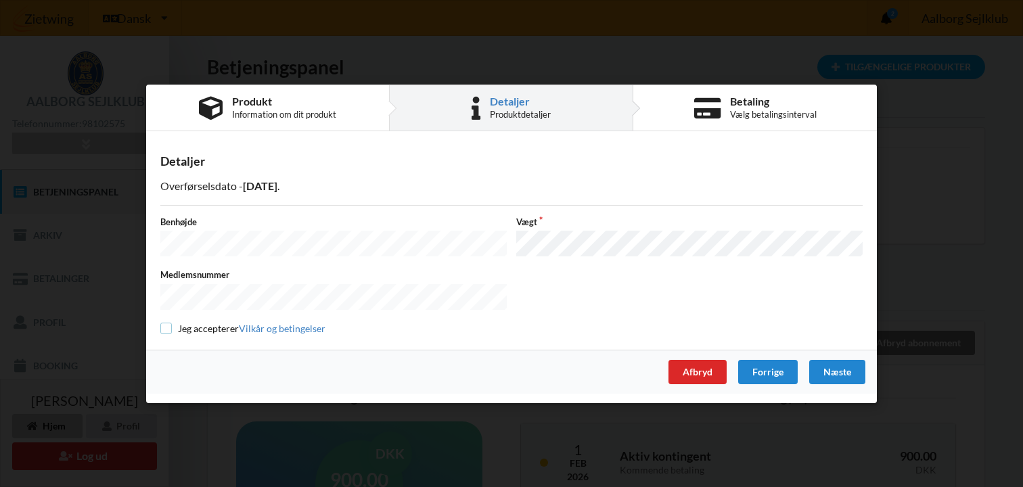
click at [166, 326] on input "checkbox" at bounding box center [166, 329] width 12 height 12
checkbox input "true"
click at [832, 365] on div "Næste" at bounding box center [837, 371] width 56 height 24
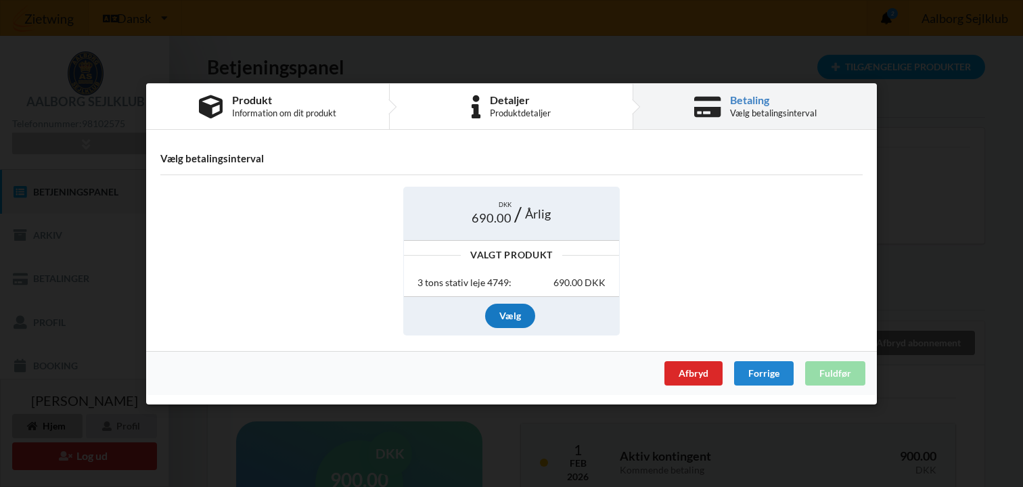
click at [511, 315] on div "Vælg" at bounding box center [510, 316] width 50 height 24
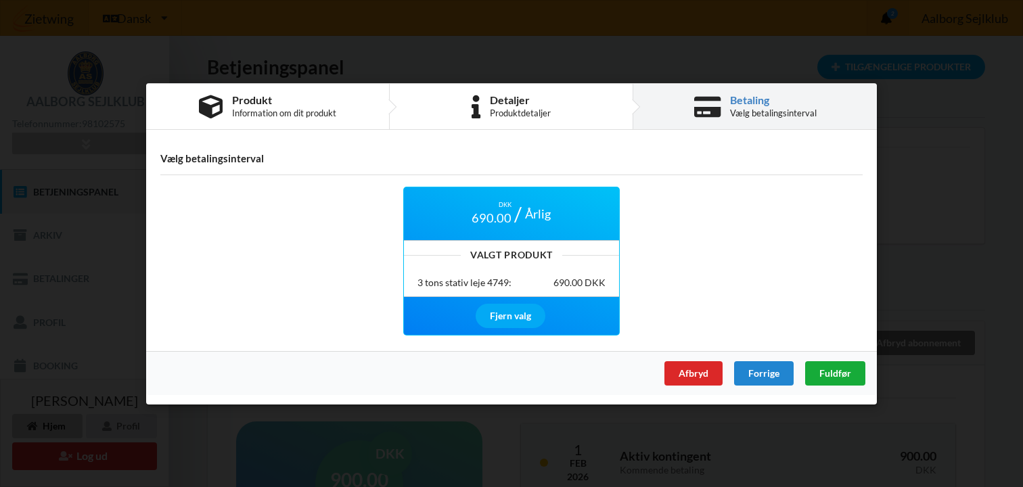
click at [843, 370] on span "Fuldfør" at bounding box center [836, 373] width 32 height 12
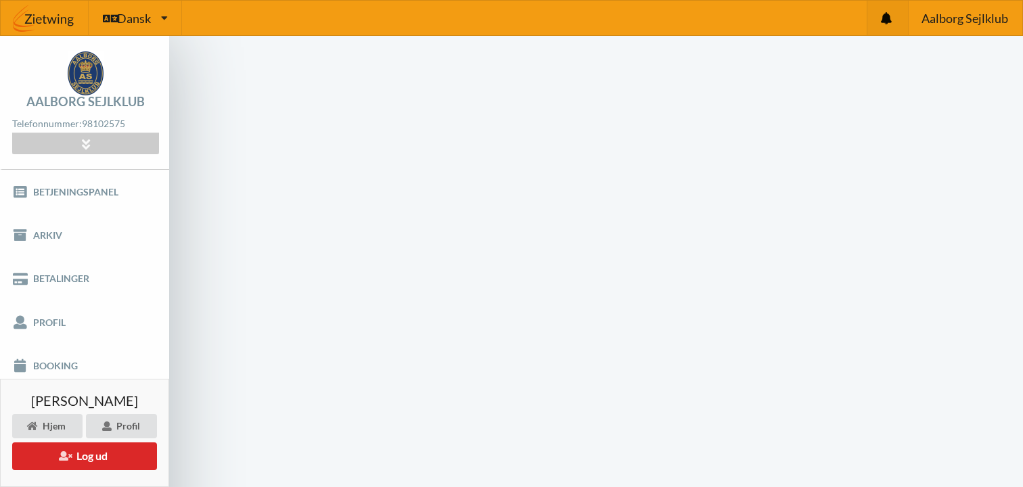
scroll to position [54, 0]
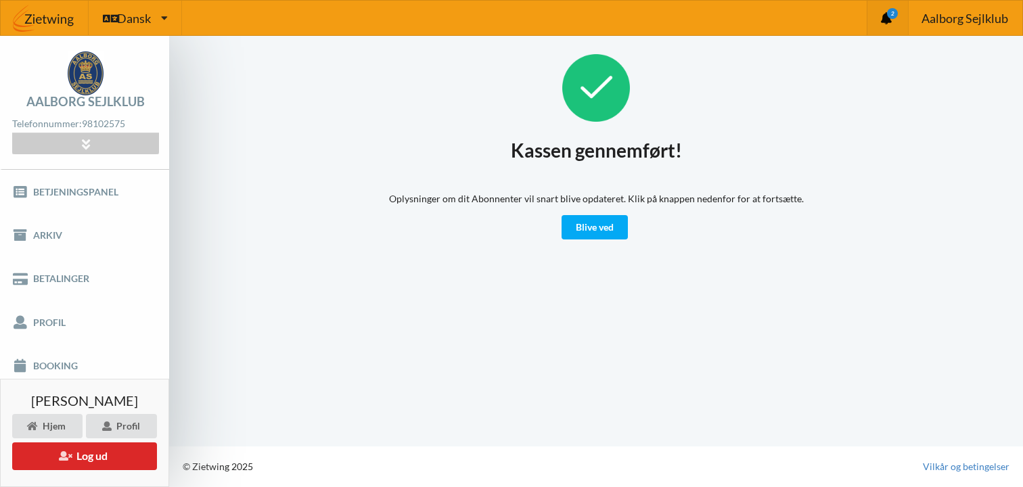
click at [605, 246] on div "Kassen gennemført! Oplysninger om dit Abonnenter vil snart blive opdateret. Kli…" at bounding box center [596, 240] width 854 height 411
click at [598, 227] on link "Blive ved" at bounding box center [595, 227] width 66 height 24
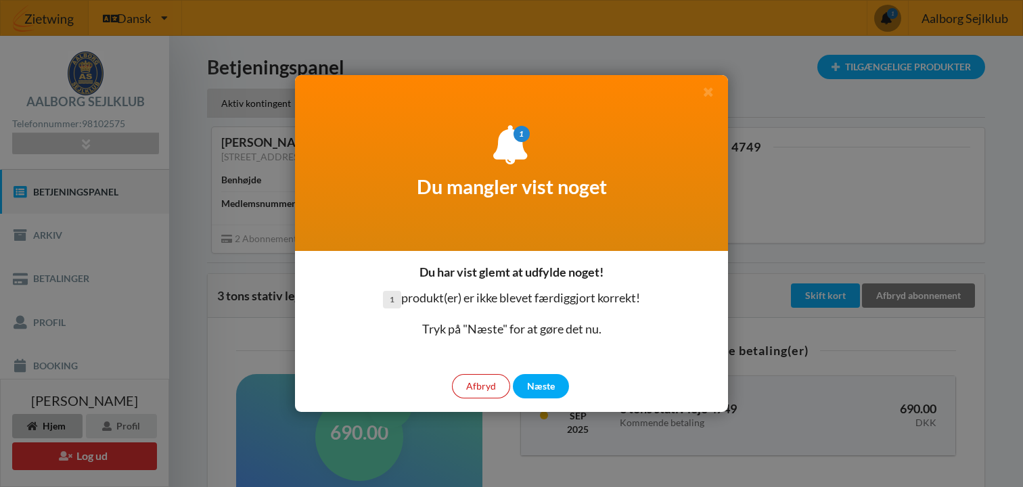
click at [485, 388] on div "Afbryd" at bounding box center [481, 386] width 58 height 24
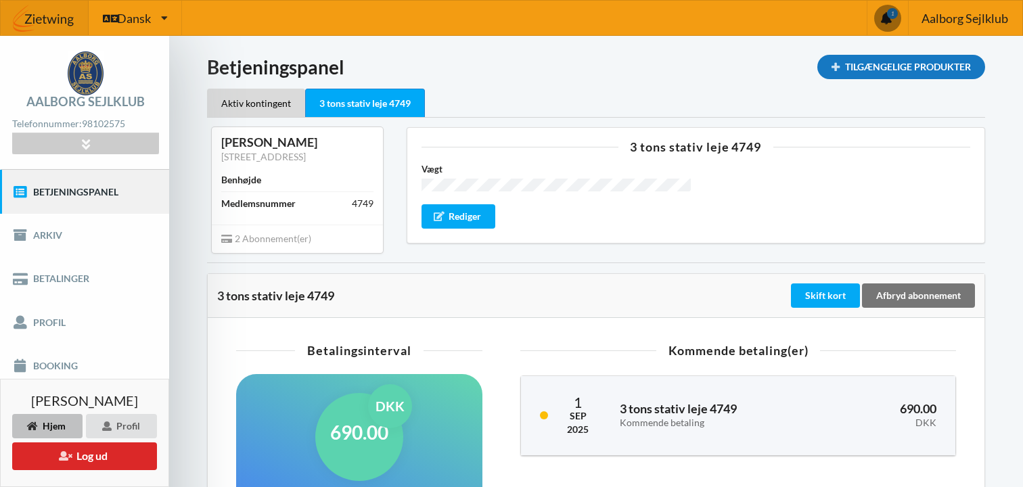
click at [909, 66] on div "Tilgængelige Produkter" at bounding box center [901, 67] width 168 height 24
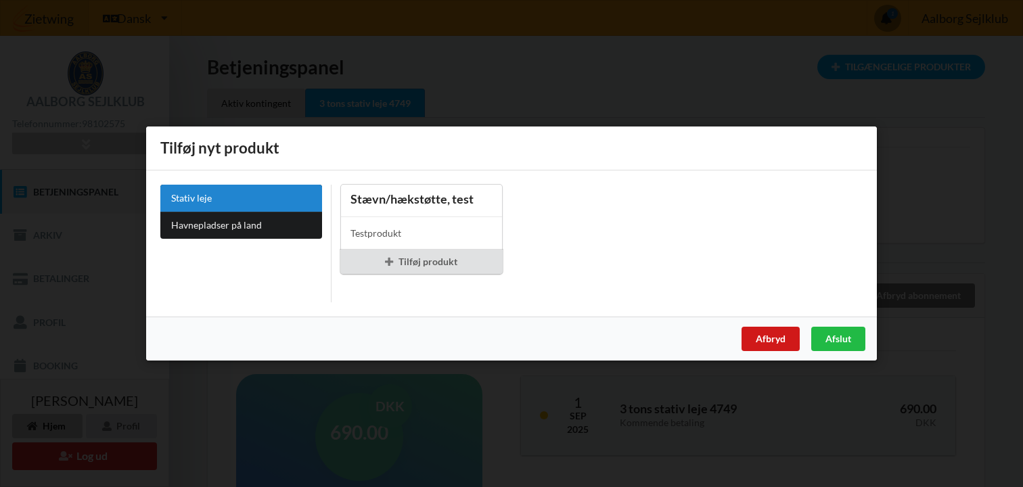
click at [790, 335] on div "Afbryd" at bounding box center [771, 339] width 58 height 24
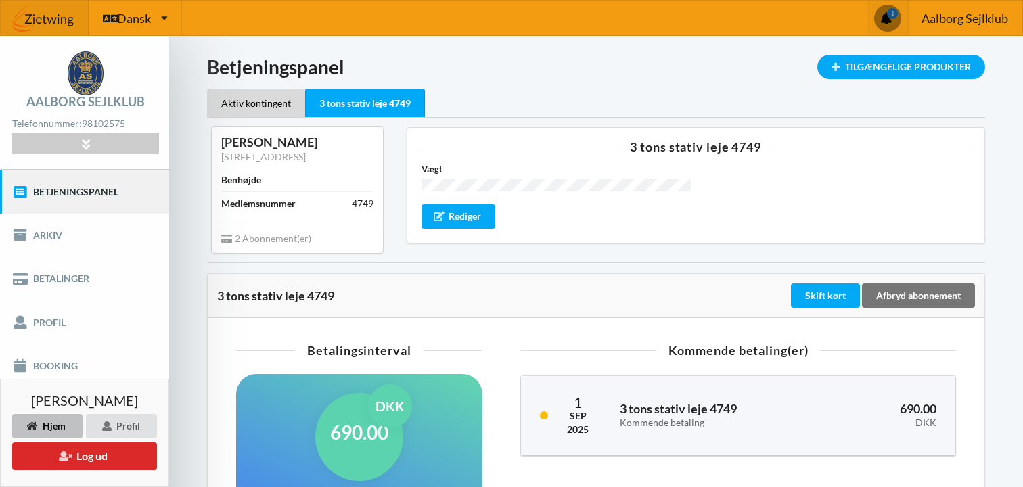
click at [881, 20] on span at bounding box center [887, 18] width 26 height 26
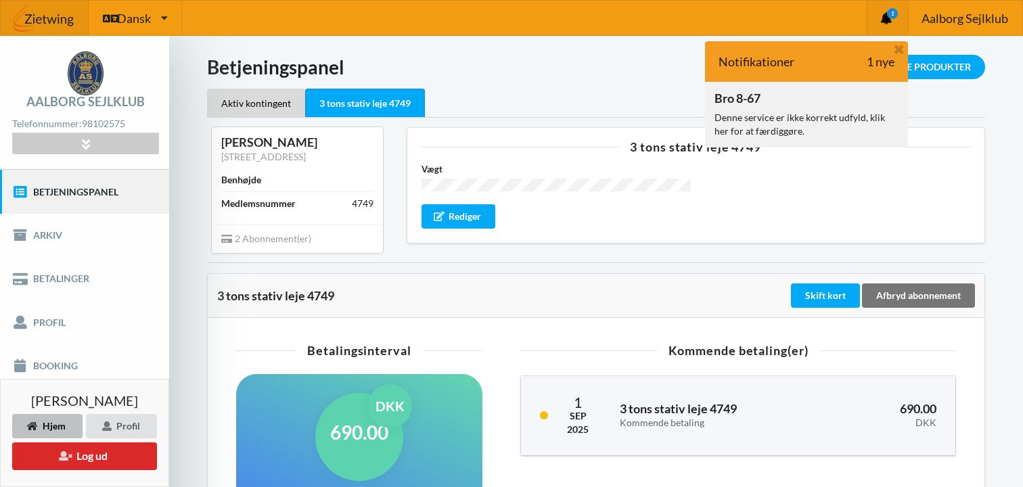
click at [776, 111] on div "Denne service er ikke korrekt udfyld, klik her for at færdiggøre." at bounding box center [807, 124] width 184 height 27
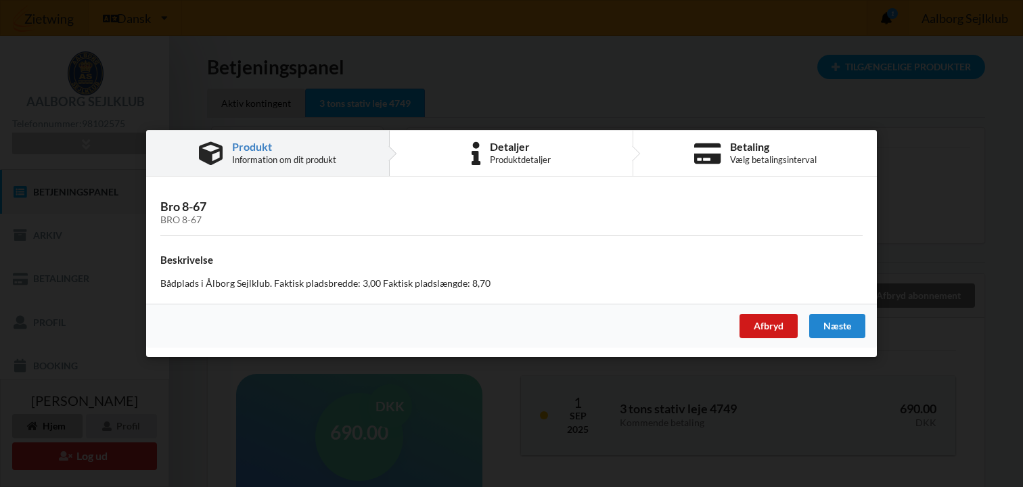
click at [777, 328] on div "Afbryd" at bounding box center [769, 326] width 58 height 24
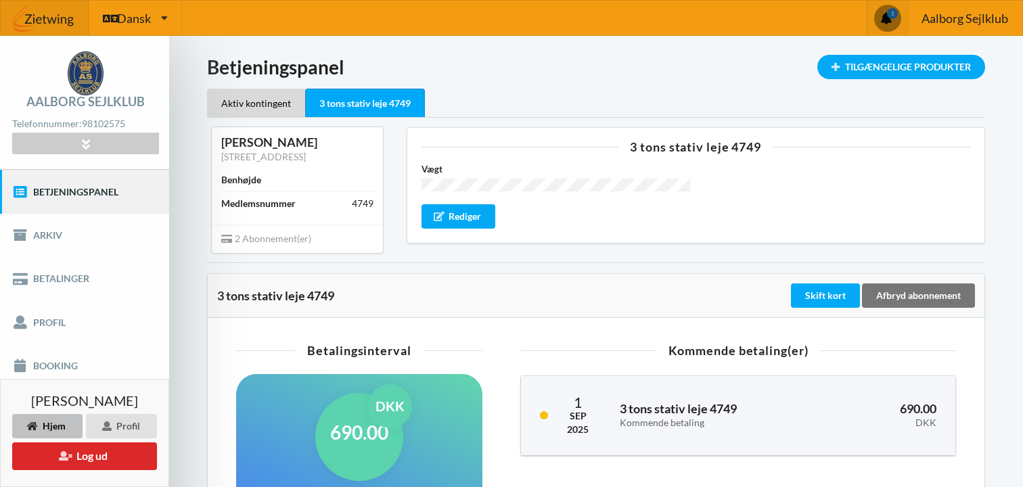
click at [382, 98] on div "3 tons stativ leje 4749" at bounding box center [365, 103] width 120 height 29
click at [261, 99] on div "Aktiv kontingent" at bounding box center [256, 103] width 98 height 28
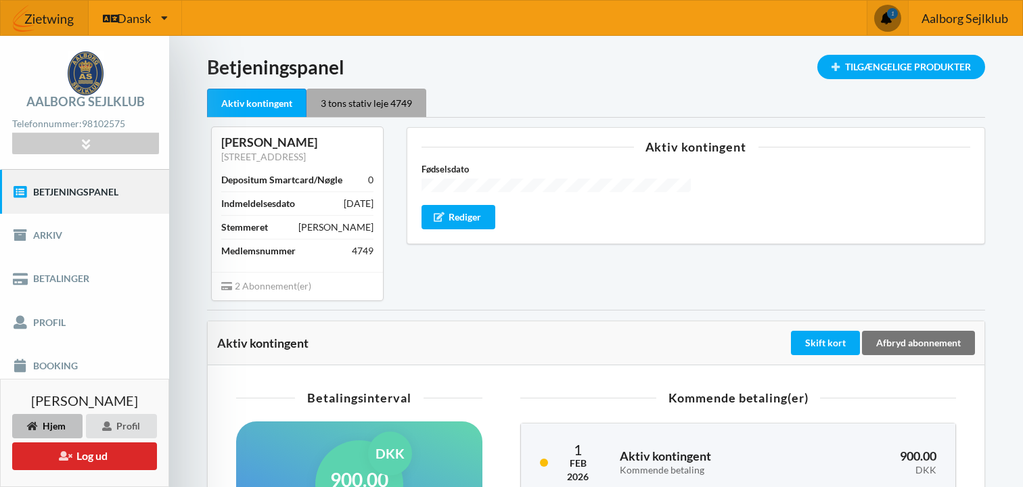
click at [359, 100] on div "3 tons stativ leje 4749" at bounding box center [367, 103] width 120 height 28
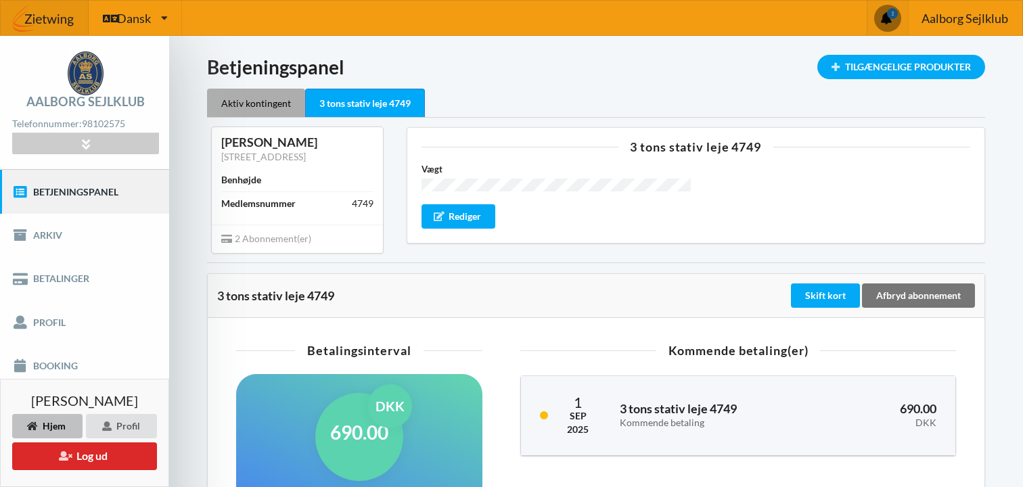
click at [266, 102] on div "Aktiv kontingent" at bounding box center [256, 103] width 98 height 28
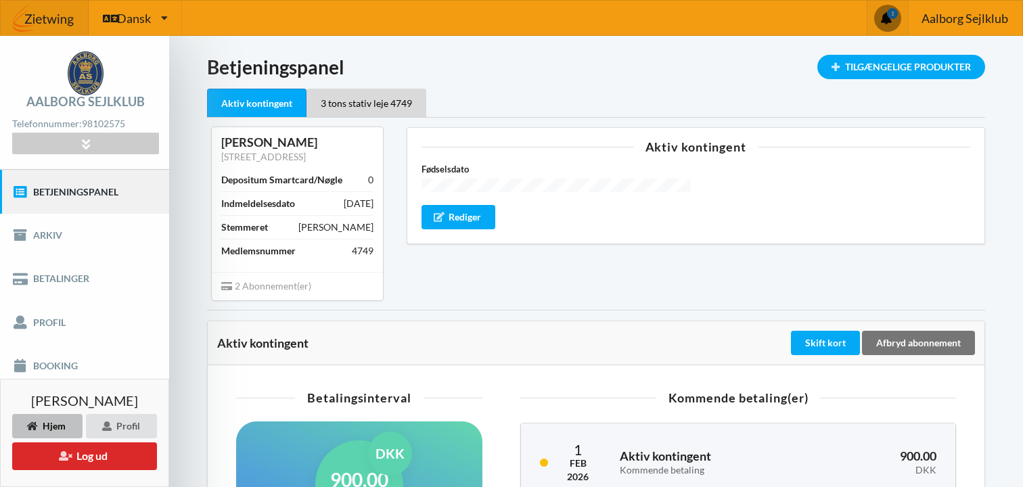
click at [295, 288] on span "2 Abonnement(er)" at bounding box center [266, 286] width 90 height 12
click at [353, 283] on div "2 Abonnement(er)" at bounding box center [297, 286] width 171 height 28
click at [821, 347] on div "Skift kort" at bounding box center [825, 343] width 69 height 24
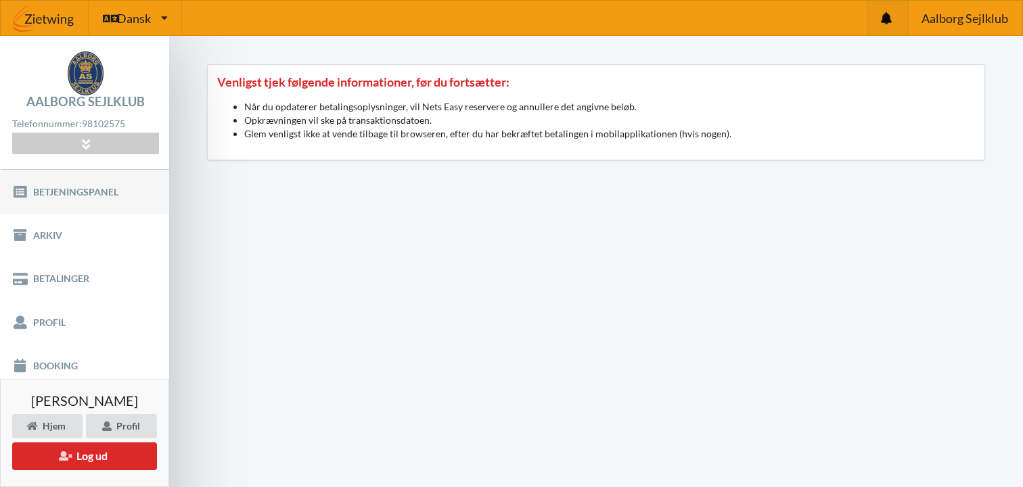
click at [73, 189] on link "Betjeningspanel" at bounding box center [84, 191] width 169 height 43
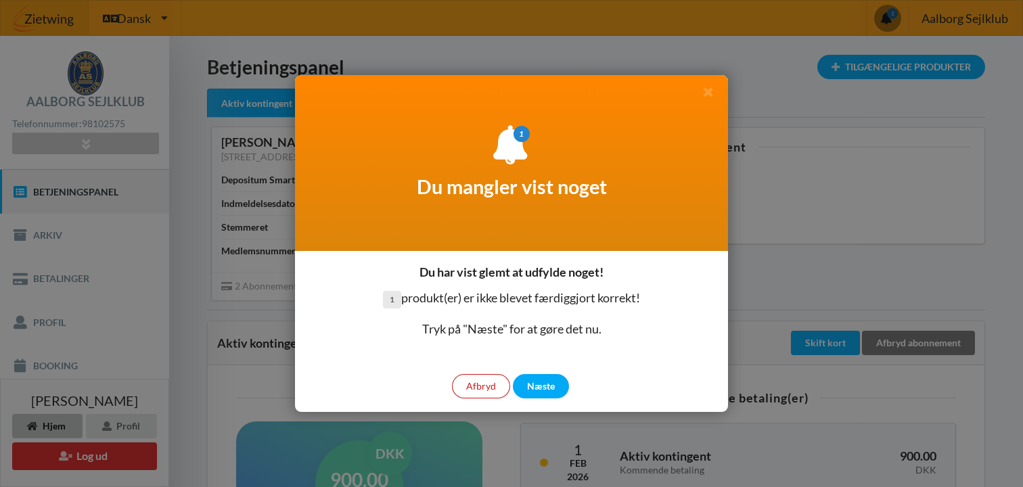
click at [492, 387] on div "Afbryd" at bounding box center [481, 386] width 58 height 24
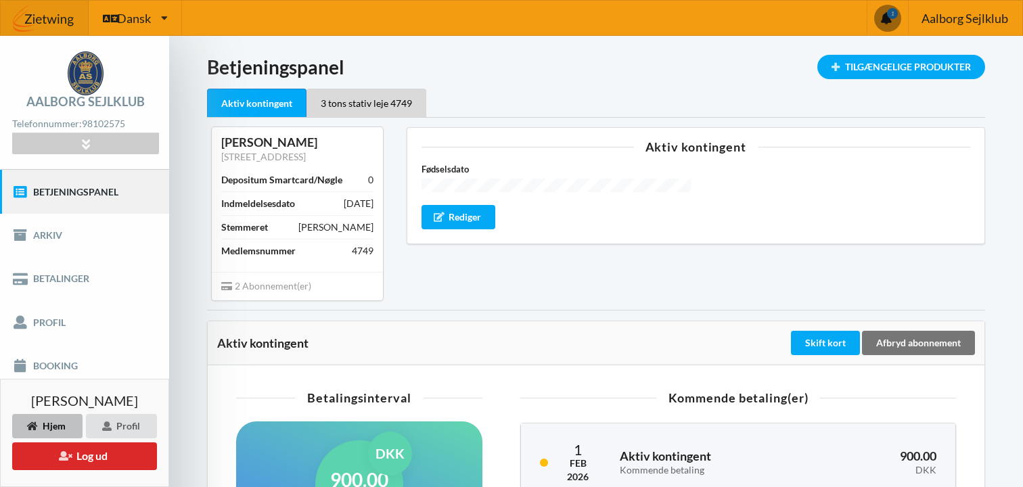
click at [185, 333] on div "Indlæser... Tilgængelige Produkter Betjeningspanel Aktiv kontingent 3 tons stat…" at bounding box center [596, 452] width 854 height 832
click at [891, 26] on span at bounding box center [888, 18] width 26 height 26
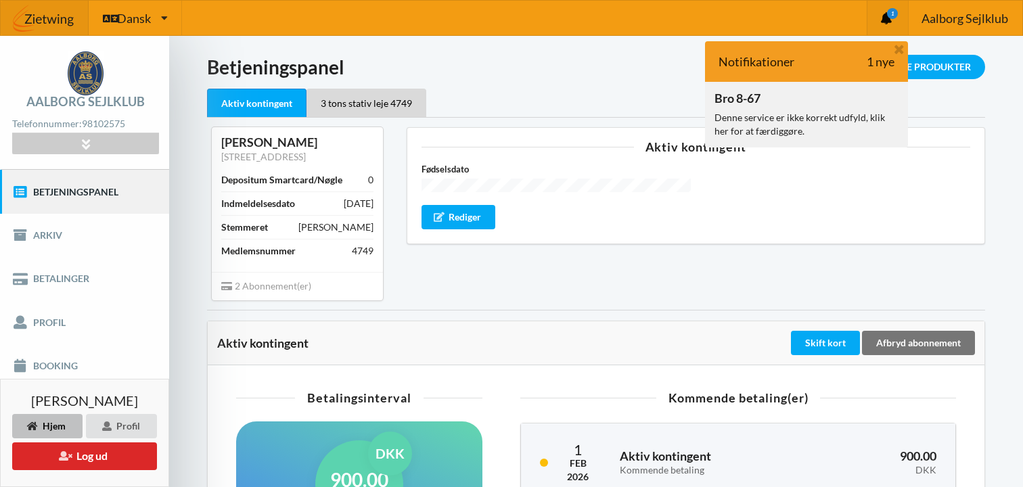
click at [810, 106] on div "Bro 8-67 Denne service er ikke korrekt udfyld, klik her for at færdiggøre." at bounding box center [806, 114] width 203 height 65
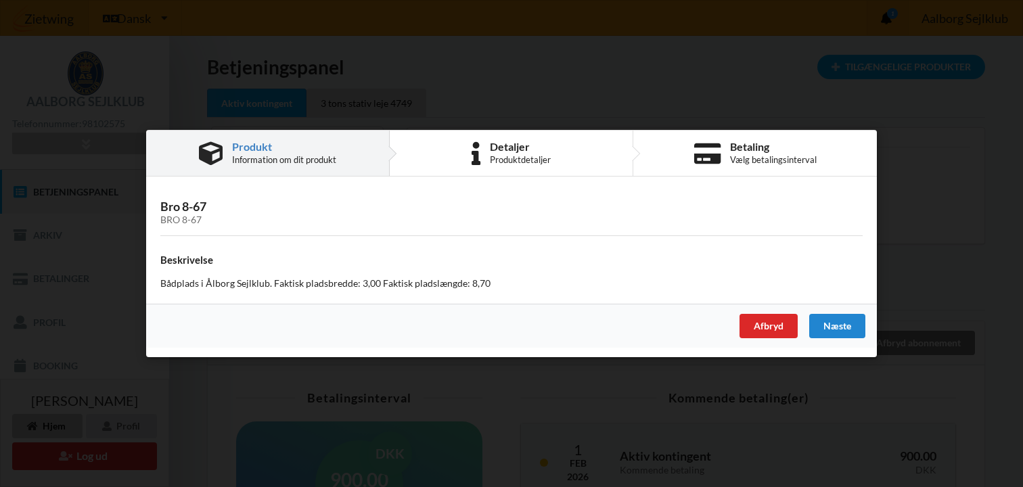
click at [831, 333] on div "Næste" at bounding box center [837, 326] width 56 height 24
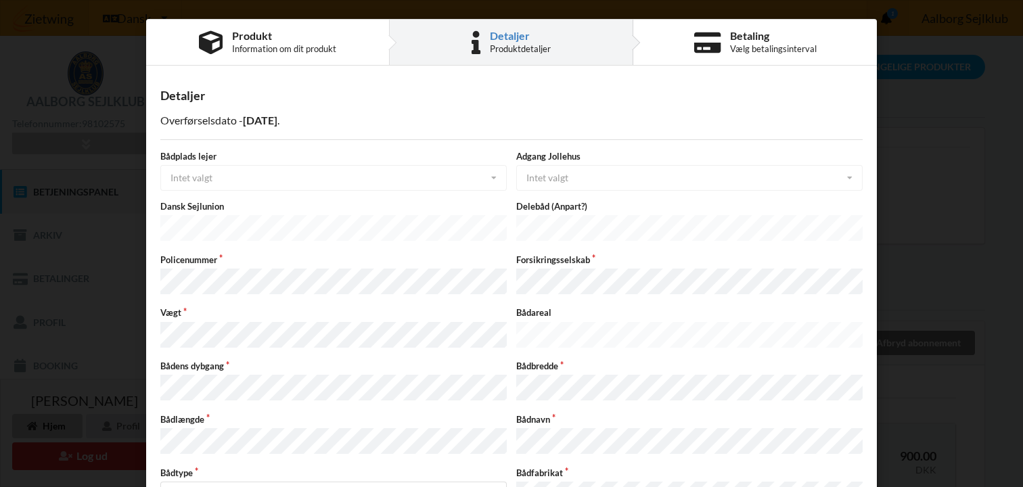
click at [261, 178] on div "Bådplads lejer Intet valgt Intet valgt Ja Nej" at bounding box center [334, 170] width 356 height 41
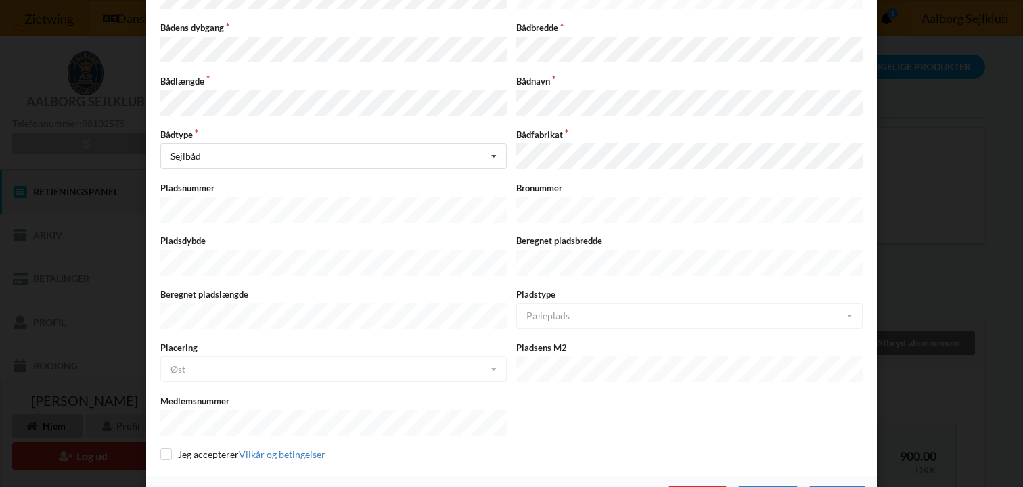
scroll to position [346, 0]
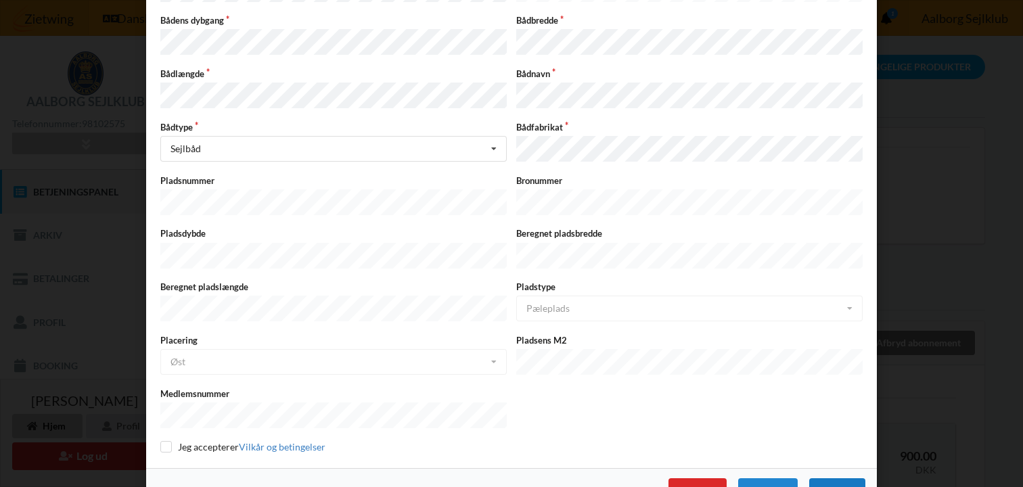
click at [830, 478] on div "Næste" at bounding box center [837, 490] width 56 height 24
click at [164, 441] on input "checkbox" at bounding box center [166, 447] width 12 height 12
checkbox input "true"
click at [834, 478] on div "Næste" at bounding box center [837, 490] width 56 height 24
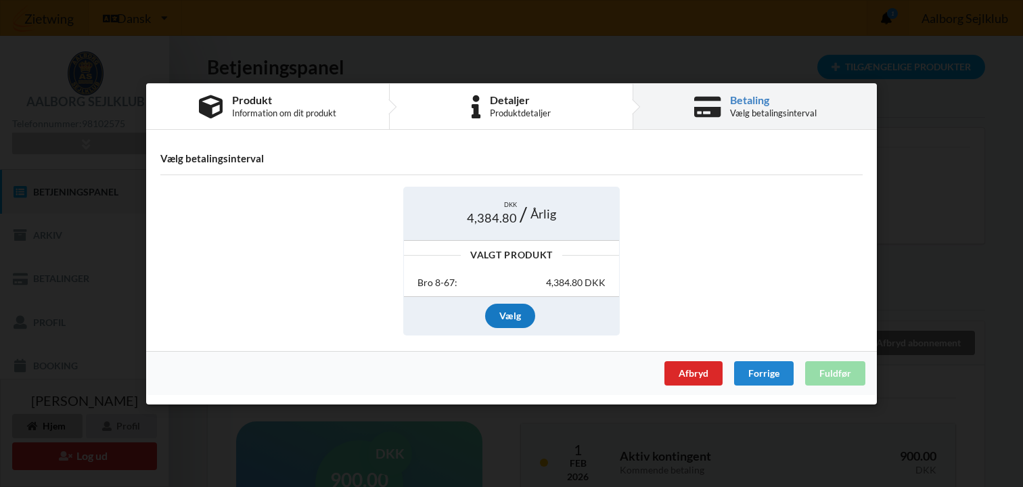
click at [497, 316] on div "Vælg" at bounding box center [510, 316] width 50 height 24
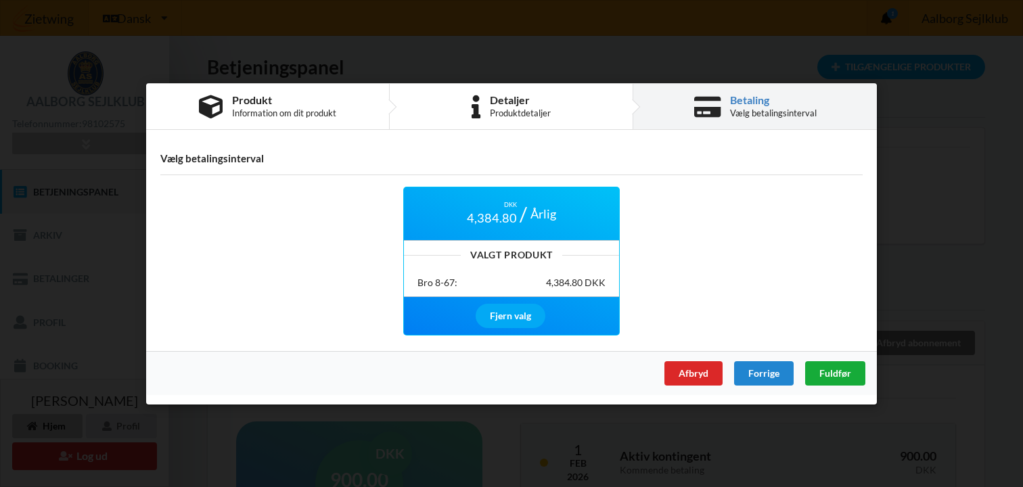
click at [826, 370] on span "Fuldfør" at bounding box center [836, 373] width 32 height 12
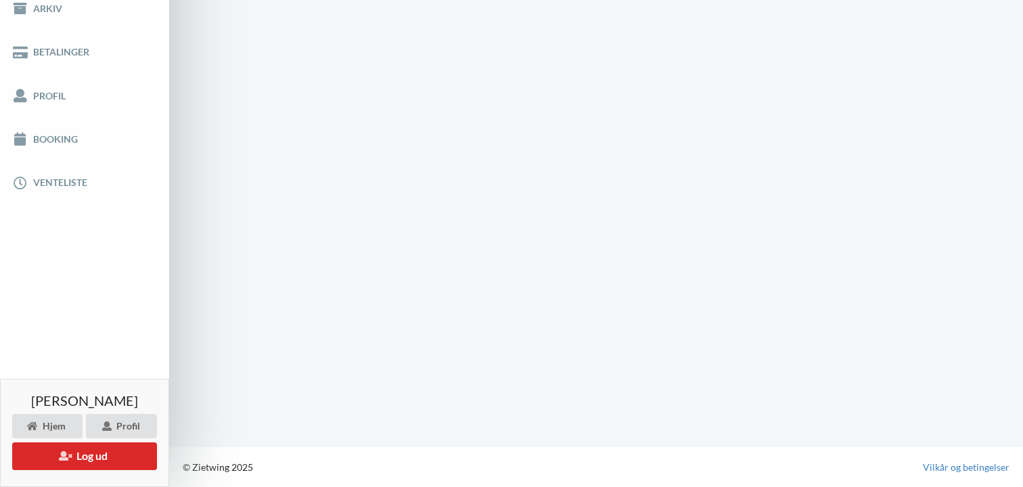
scroll to position [1, 0]
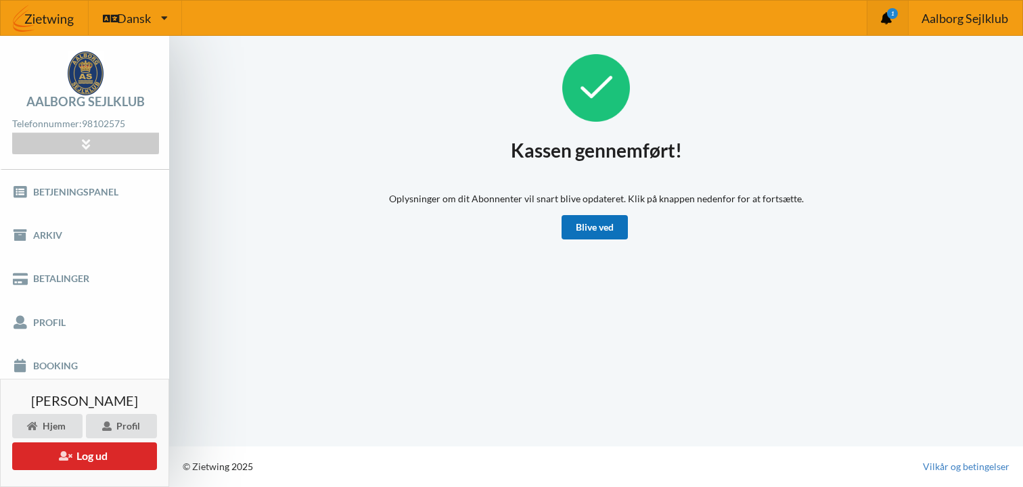
click at [610, 221] on link "Blive ved" at bounding box center [595, 227] width 66 height 24
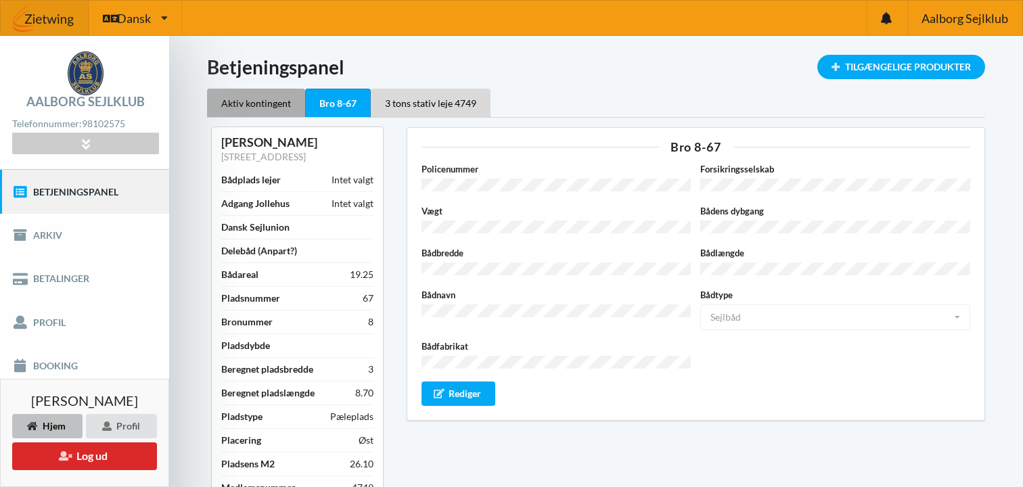
click at [258, 105] on div "Aktiv kontingent" at bounding box center [256, 103] width 98 height 28
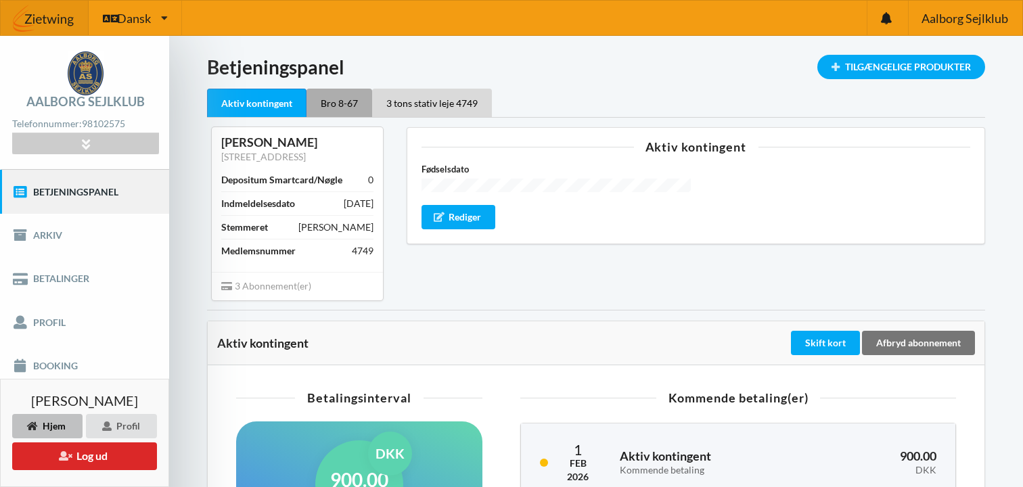
click at [331, 101] on div "Bro 8-67" at bounding box center [340, 103] width 66 height 28
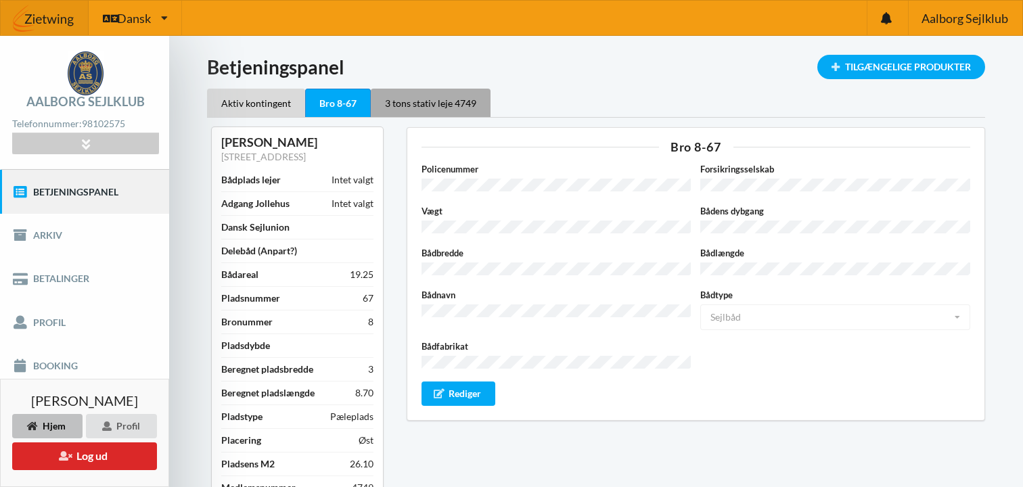
click at [436, 112] on div "3 tons stativ leje 4749" at bounding box center [431, 103] width 120 height 28
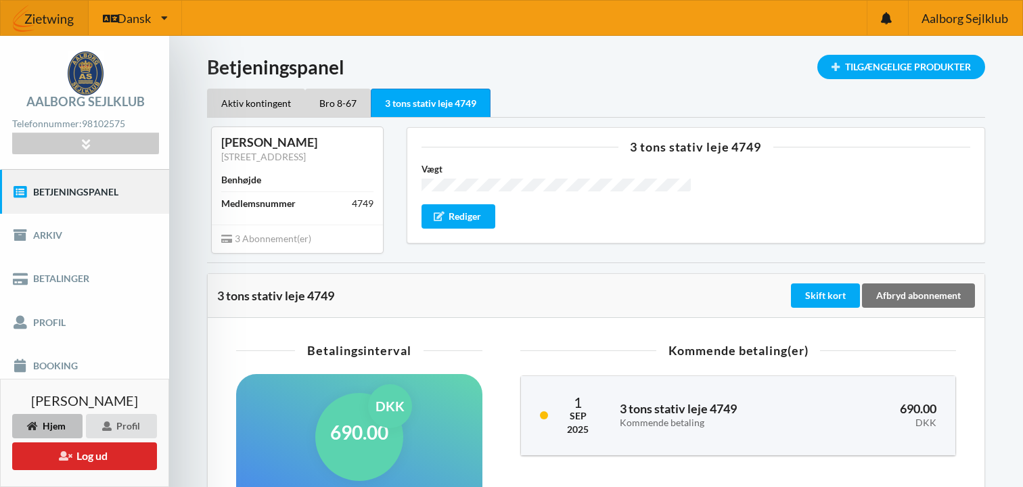
click at [575, 92] on div "Aktiv kontingent Bro 8-67 3 tons stativ leje 4749" at bounding box center [596, 103] width 778 height 28
click at [509, 265] on div "Indlæser... Tilgængelige Produkter Betjeningspanel Aktiv kontingent Bro 8-67 3 …" at bounding box center [596, 428] width 778 height 746
click at [542, 71] on h1 "Betjeningspanel" at bounding box center [596, 67] width 778 height 24
click at [527, 65] on h1 "Betjeningspanel" at bounding box center [596, 67] width 778 height 24
